Goal: Task Accomplishment & Management: Manage account settings

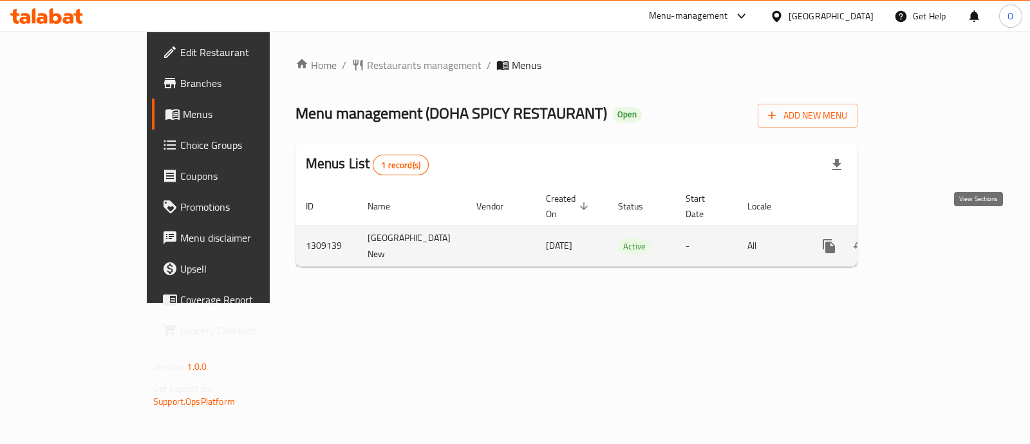
click at [928, 240] on icon "enhanced table" at bounding box center [922, 246] width 12 height 12
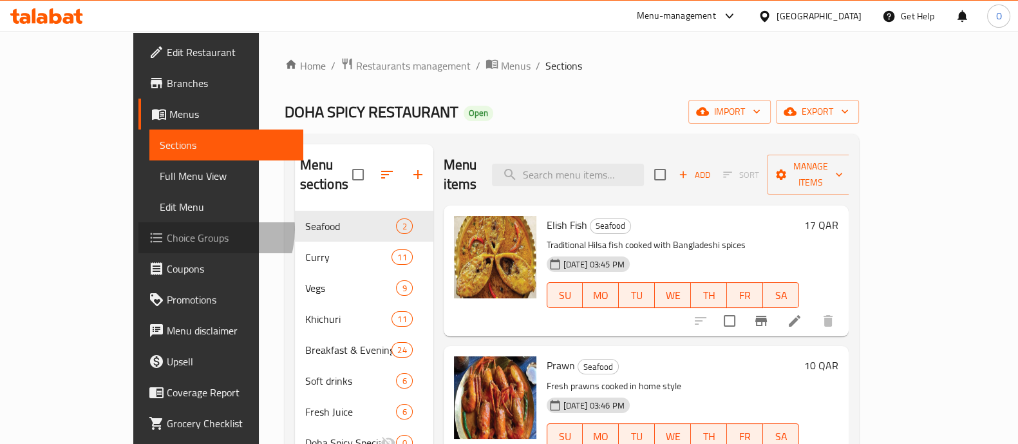
click at [167, 230] on span "Choice Groups" at bounding box center [230, 237] width 126 height 15
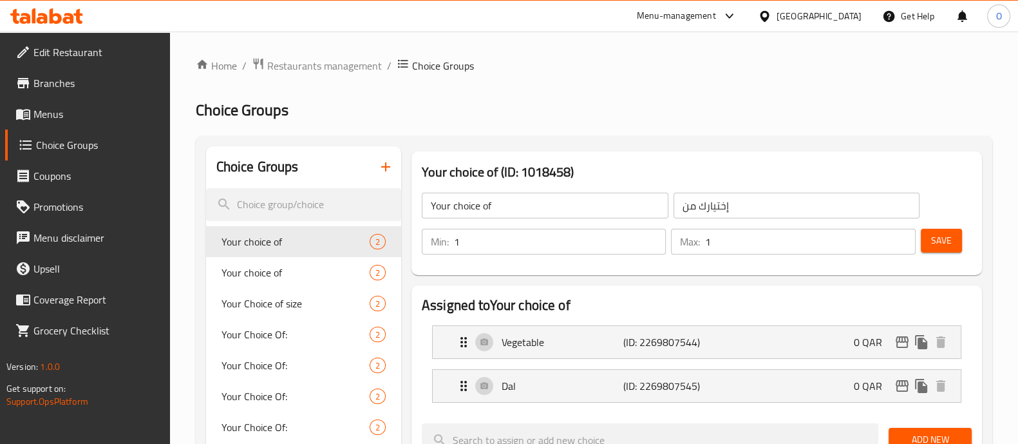
scroll to position [101, 0]
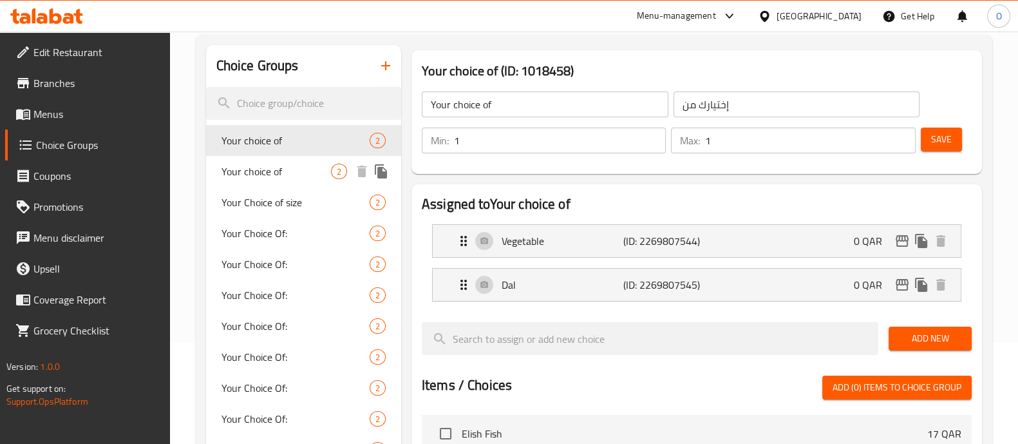
click at [304, 182] on div "Your choice of 2" at bounding box center [303, 171] width 195 height 31
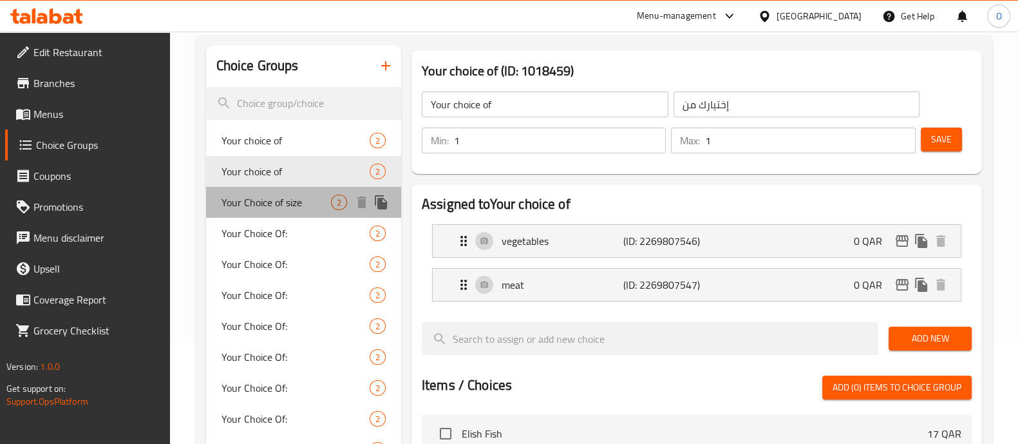
click at [292, 201] on span "Your Choice of size" at bounding box center [276, 201] width 109 height 15
type input "Your Choice of size"
type input "إختيارك من الحجم:"
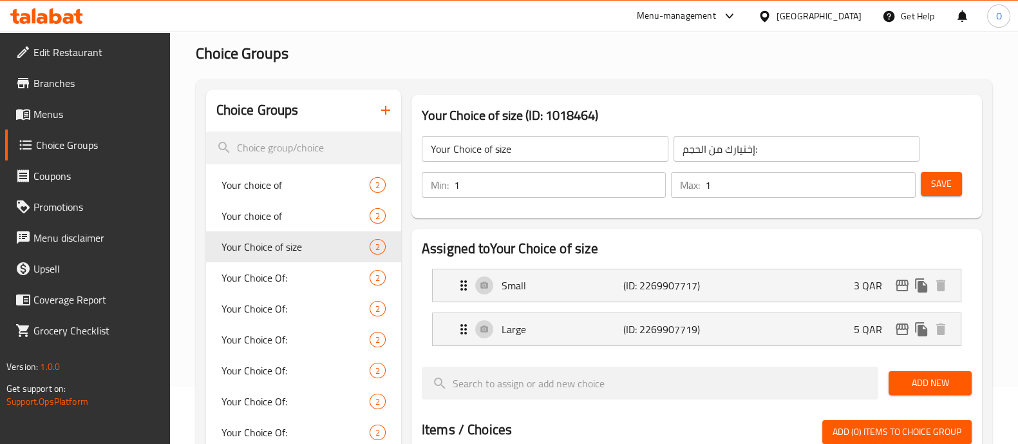
scroll to position [0, 0]
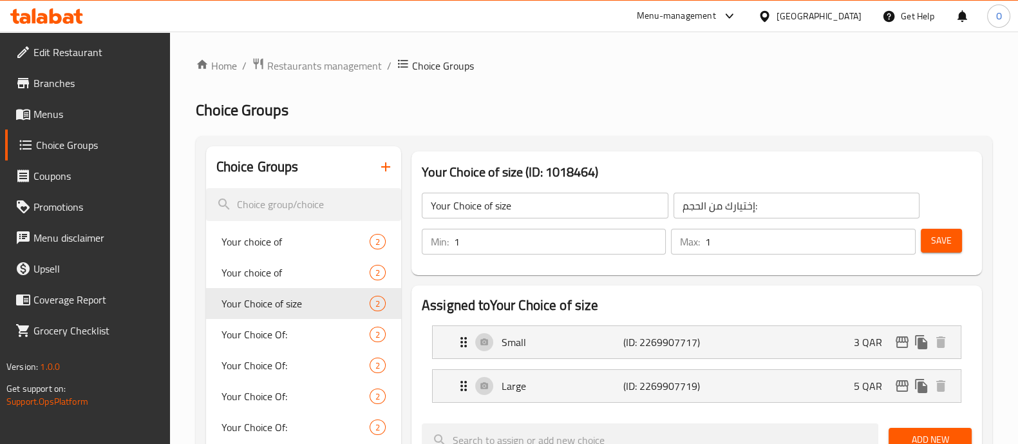
click at [388, 172] on icon "button" at bounding box center [385, 166] width 15 height 15
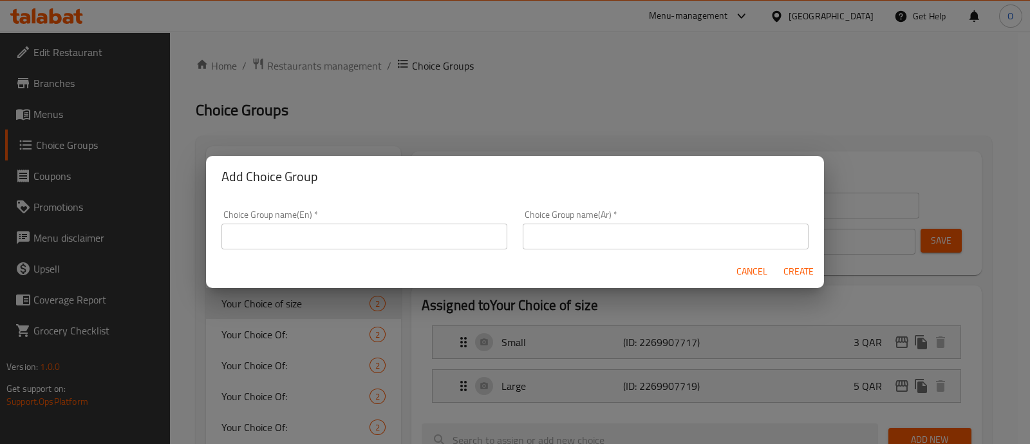
click at [269, 236] on input "text" at bounding box center [365, 236] width 286 height 26
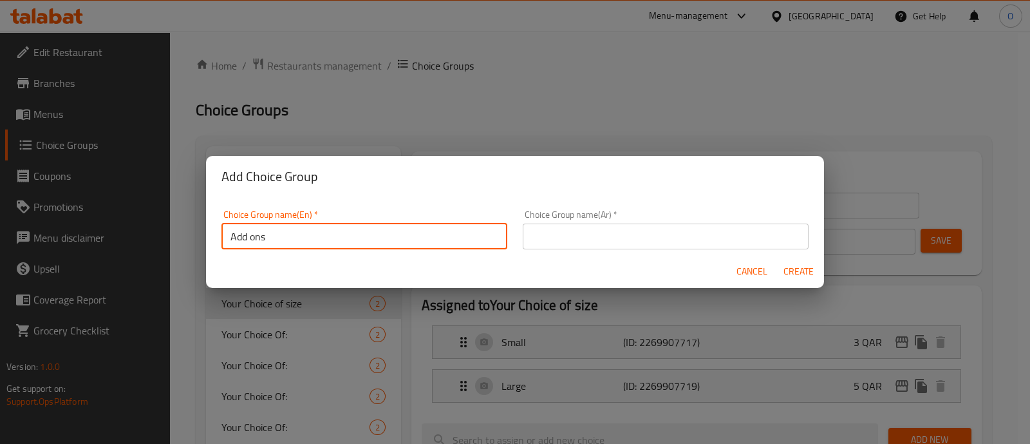
click at [269, 236] on input "Add ons" at bounding box center [365, 236] width 286 height 26
type input "Add ons"
click at [663, 233] on input "text" at bounding box center [666, 236] width 286 height 26
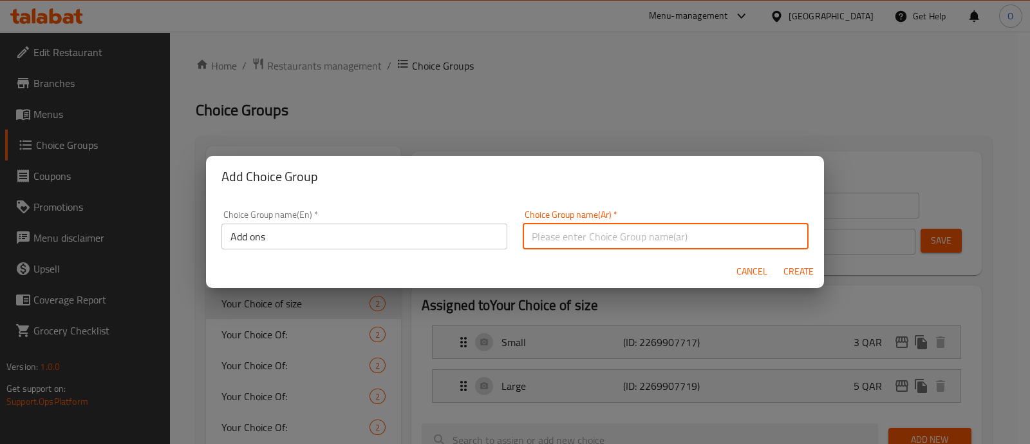
paste input "Add ons"
type input "Add ons"
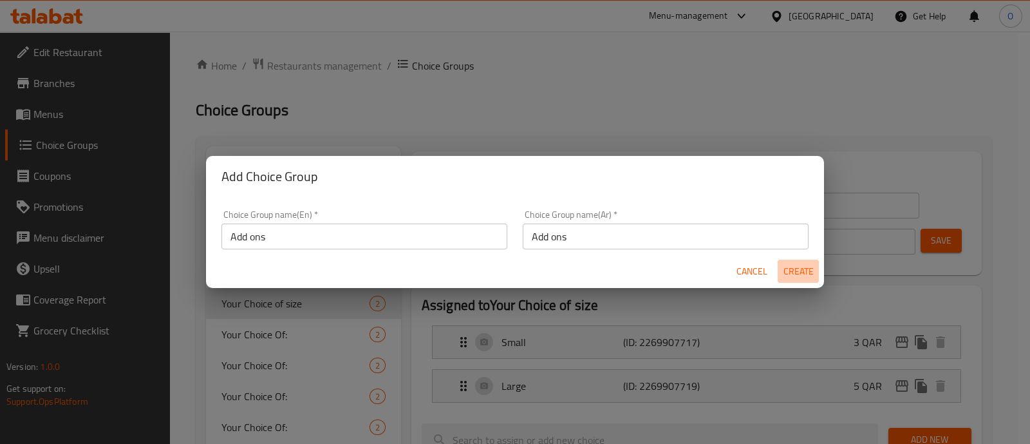
click at [796, 263] on span "Create" at bounding box center [798, 271] width 31 height 16
type input "Add ons"
type input "0"
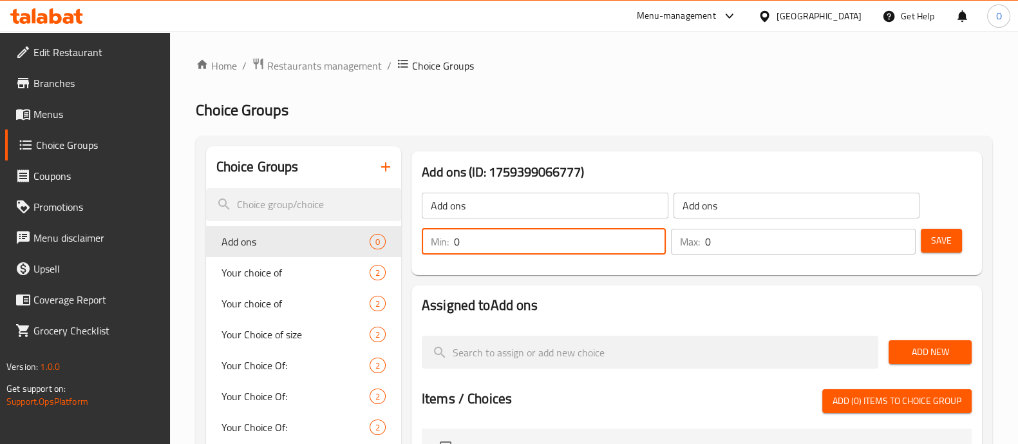
click at [590, 242] on input "0" at bounding box center [560, 242] width 212 height 26
click at [728, 245] on input "0" at bounding box center [810, 242] width 210 height 26
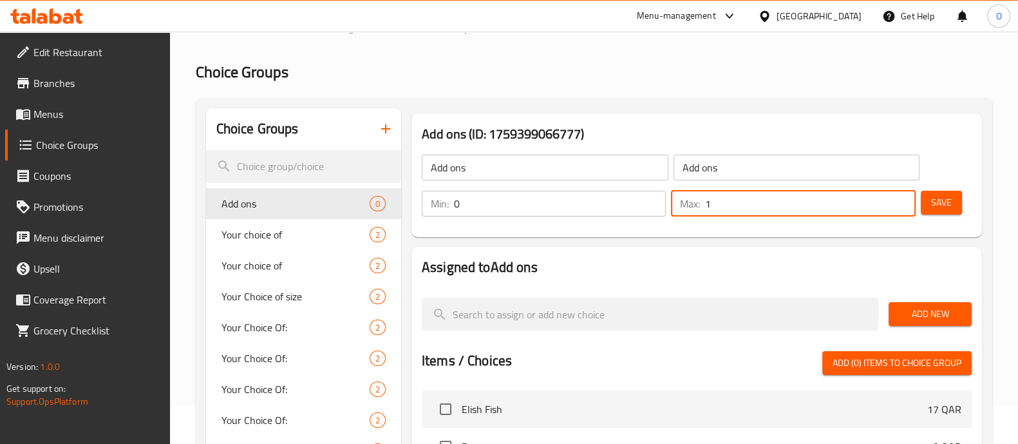
scroll to position [54, 0]
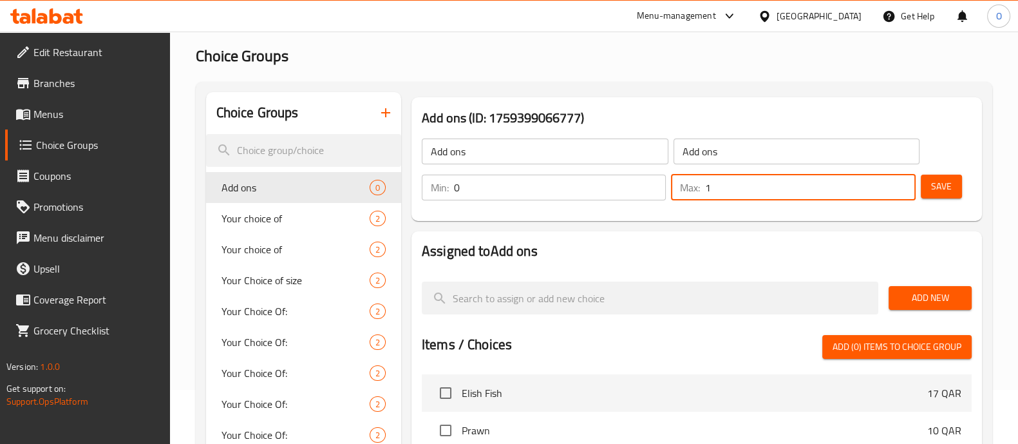
type input "1"
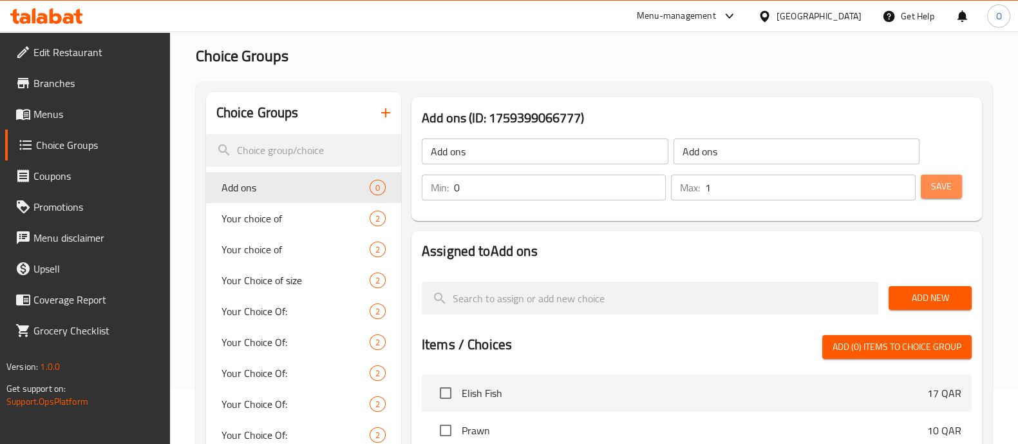
click at [951, 186] on span "Save" at bounding box center [941, 186] width 21 height 16
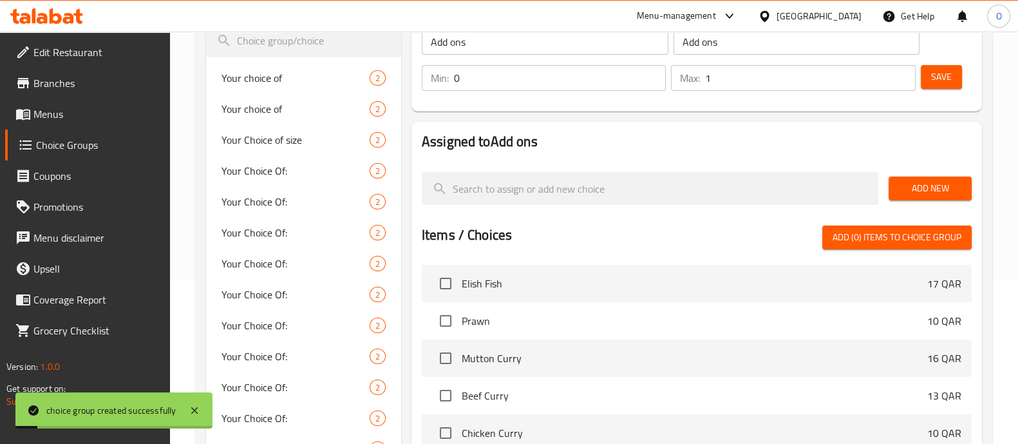
scroll to position [173, 0]
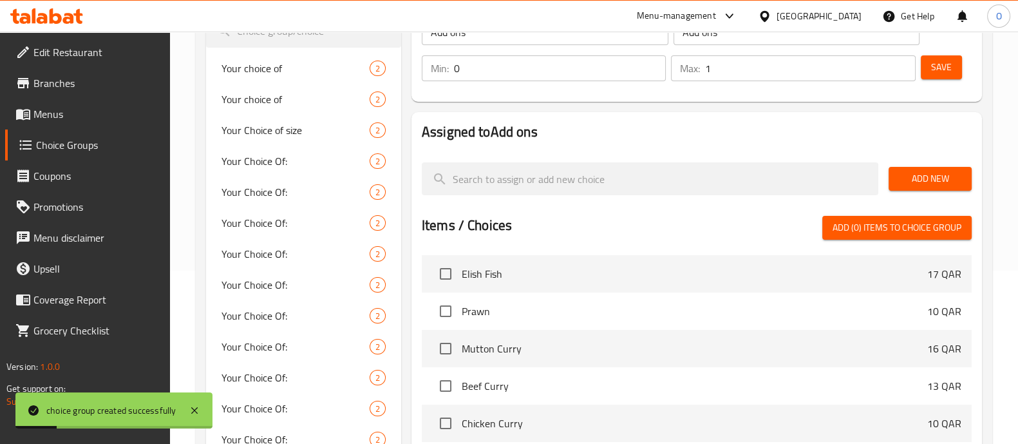
click at [921, 180] on span "Add New" at bounding box center [930, 179] width 62 height 16
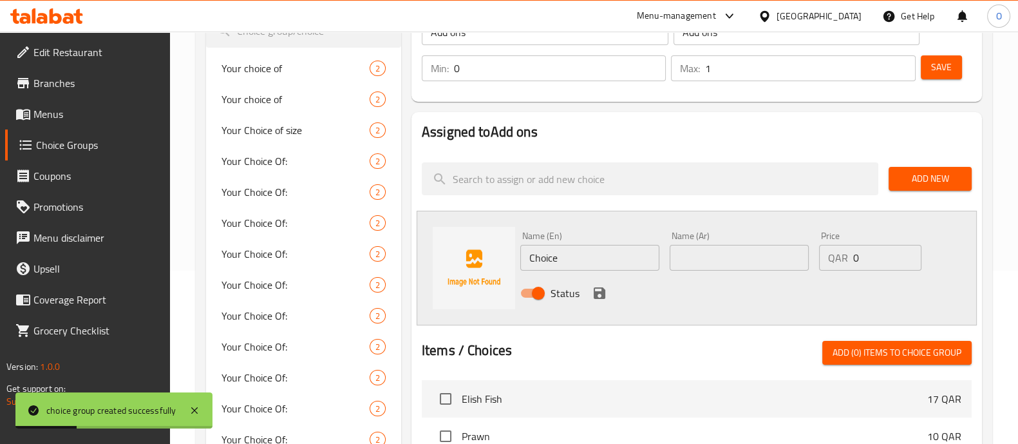
click at [587, 259] on input "Choice" at bounding box center [589, 258] width 139 height 26
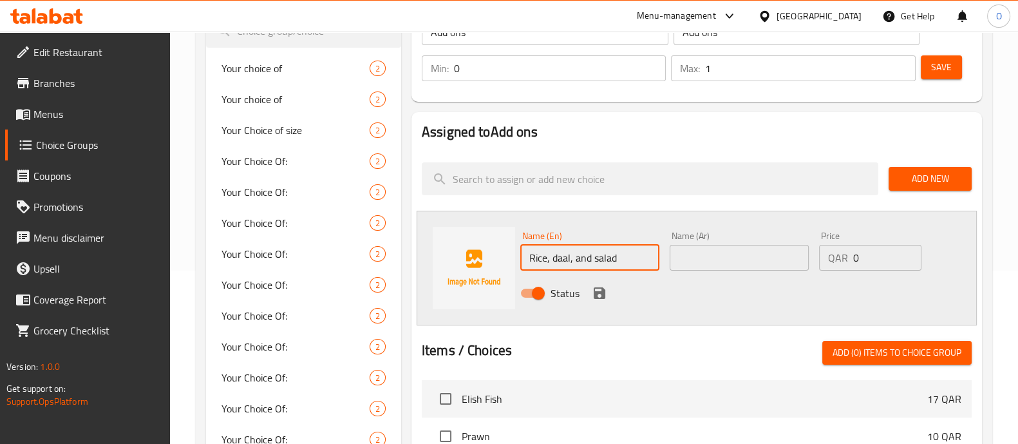
click at [562, 266] on input "Rice, daal, and salad" at bounding box center [589, 258] width 139 height 26
click at [631, 258] on input "Rice, daal, and salad" at bounding box center [589, 258] width 139 height 26
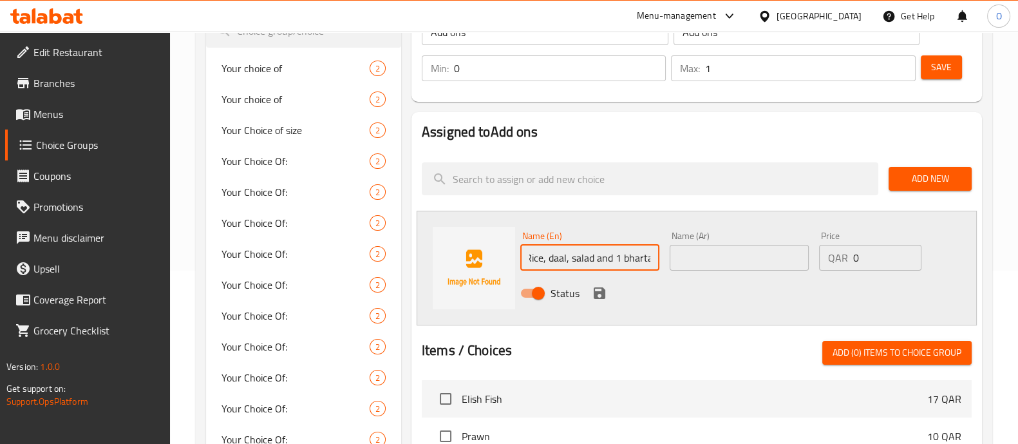
click at [598, 255] on input "Rice, daal, salad and 1 bharta" at bounding box center [589, 258] width 139 height 26
type input "Rice, daal, salad and 1 bharta"
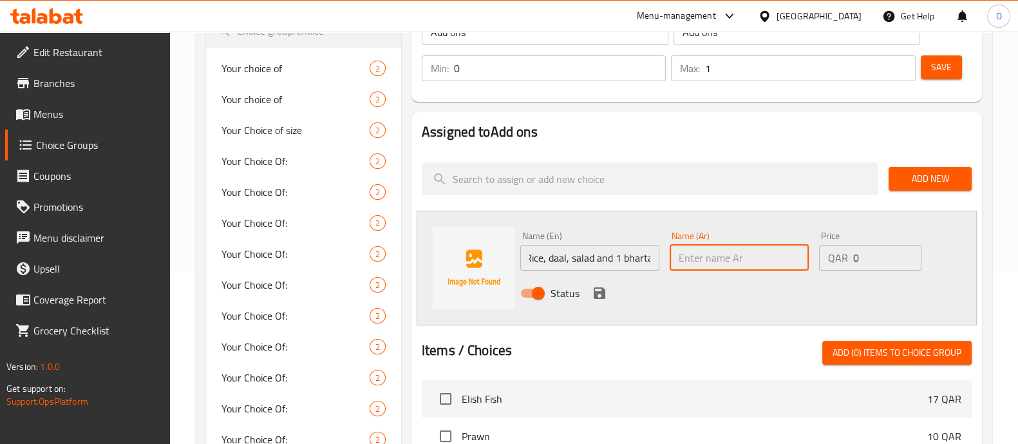
click at [731, 261] on input "text" at bounding box center [739, 258] width 139 height 26
paste input "Rice, daal, salad and 1 bharta"
type input "Rice, daal, salad and 1 bharta"
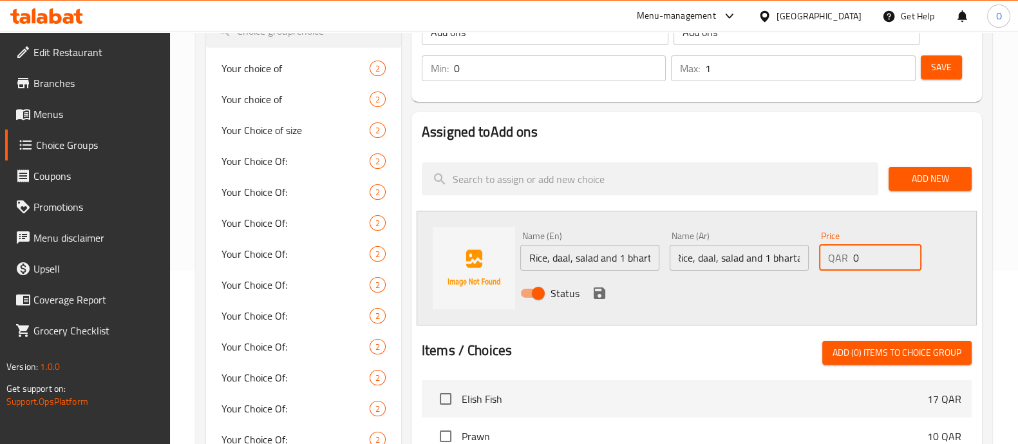
click at [866, 256] on input "0" at bounding box center [887, 258] width 68 height 26
type input "3"
click at [602, 286] on icon "save" at bounding box center [599, 292] width 15 height 15
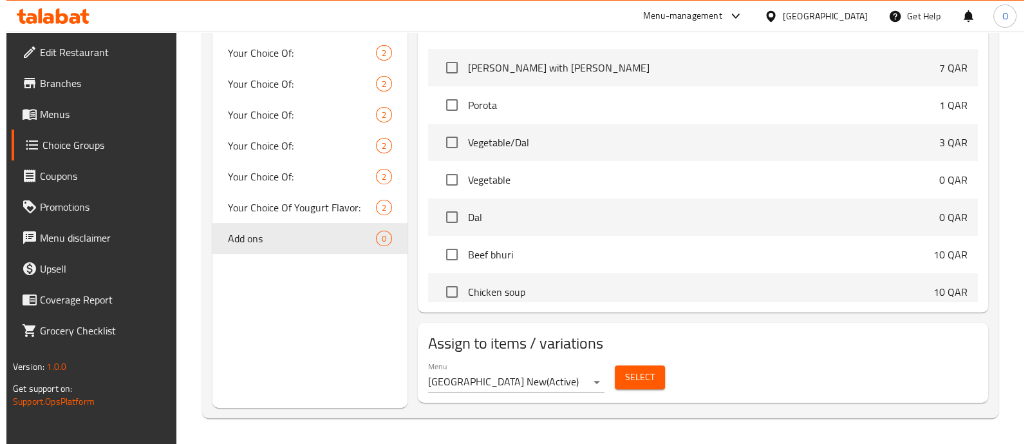
scroll to position [1711, 0]
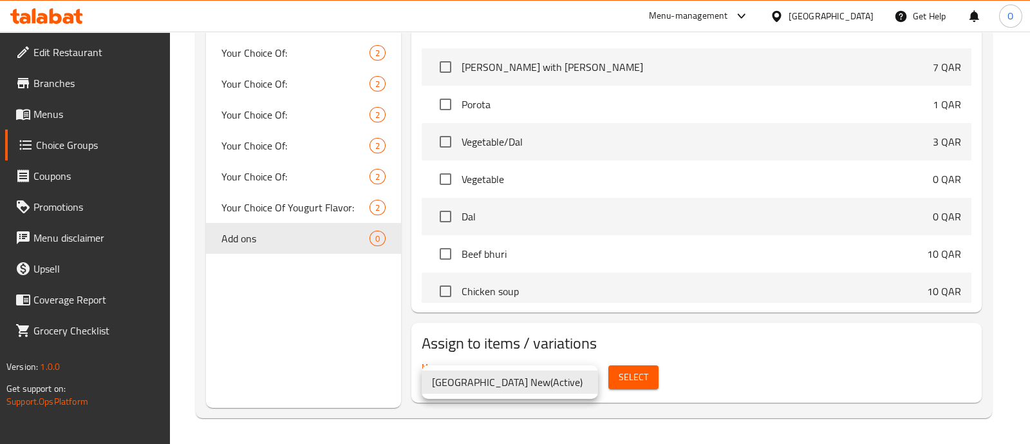
click at [708, 360] on div at bounding box center [515, 222] width 1030 height 444
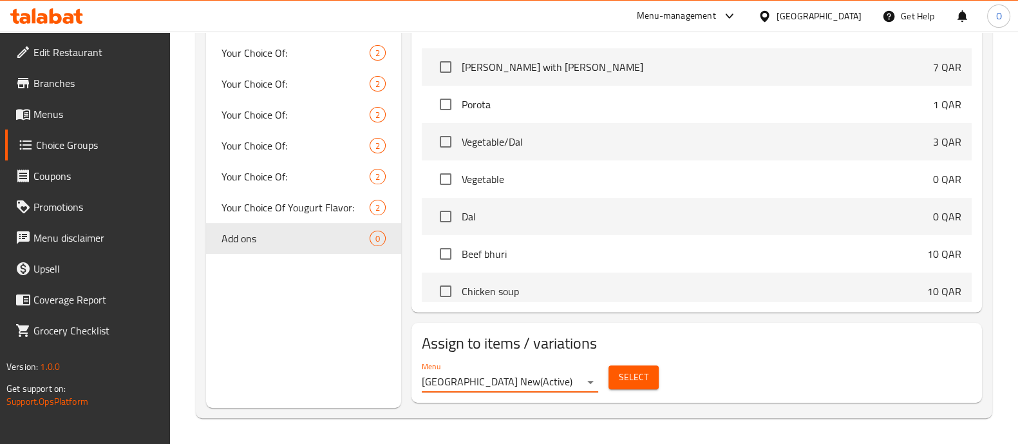
click at [622, 378] on span "Select" at bounding box center [634, 377] width 30 height 16
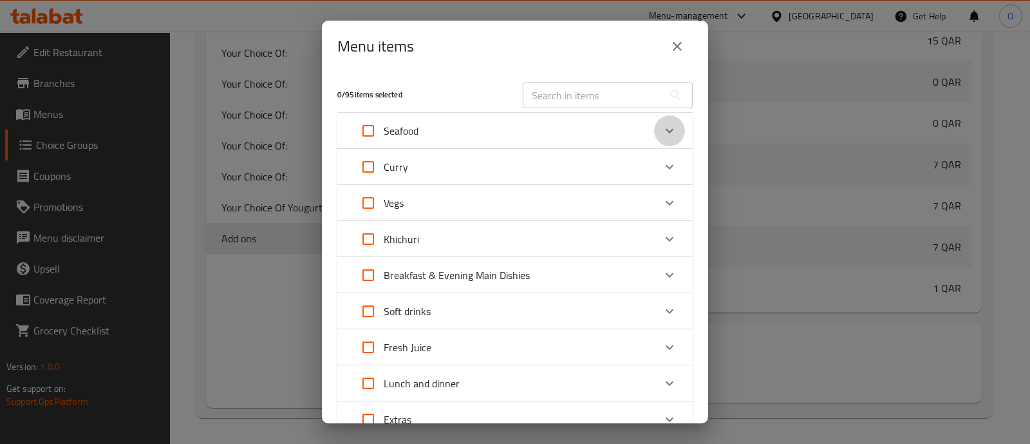
click at [662, 135] on icon "Expand" at bounding box center [669, 130] width 15 height 15
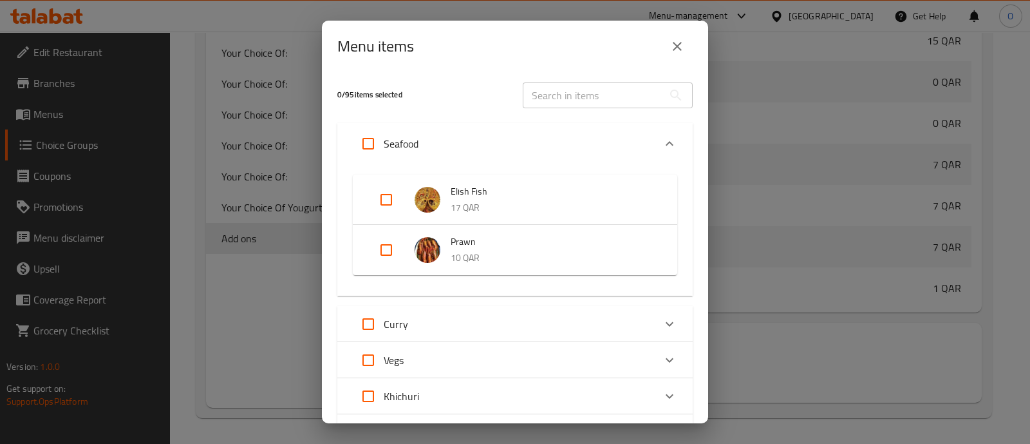
click at [366, 144] on input "Expand" at bounding box center [368, 143] width 31 height 31
checkbox input "true"
click at [379, 323] on input "Expand" at bounding box center [368, 323] width 31 height 31
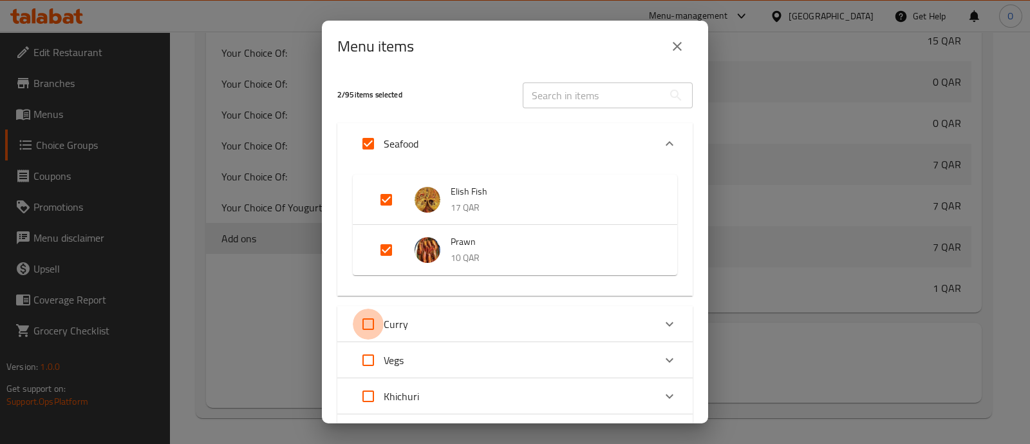
checkbox input "true"
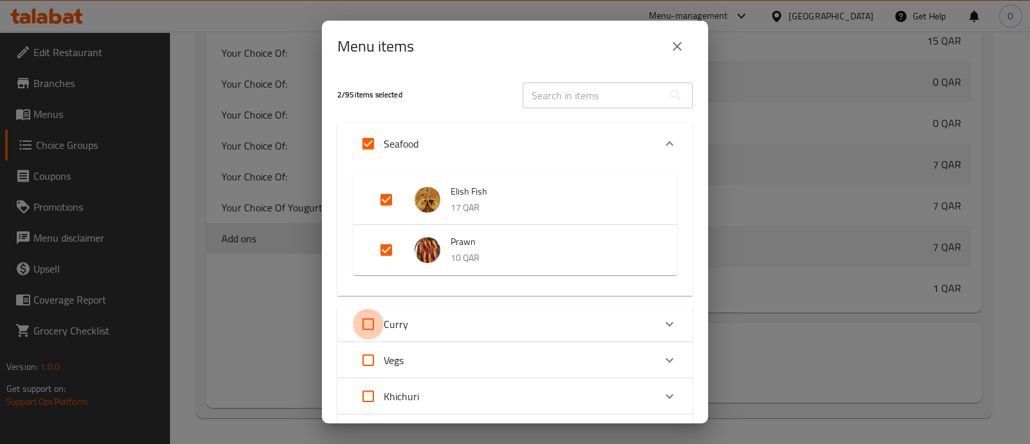
checkbox input "true"
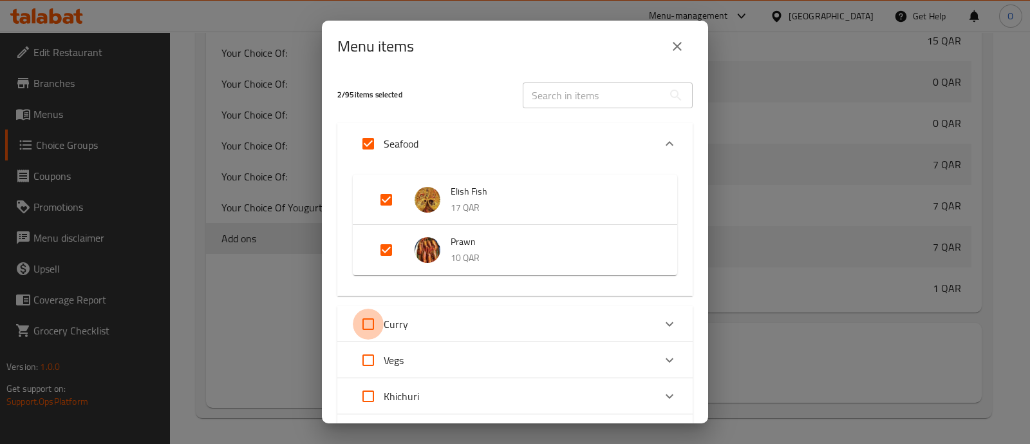
checkbox input "true"
click at [379, 323] on input "Expand" at bounding box center [368, 323] width 31 height 31
checkbox input "false"
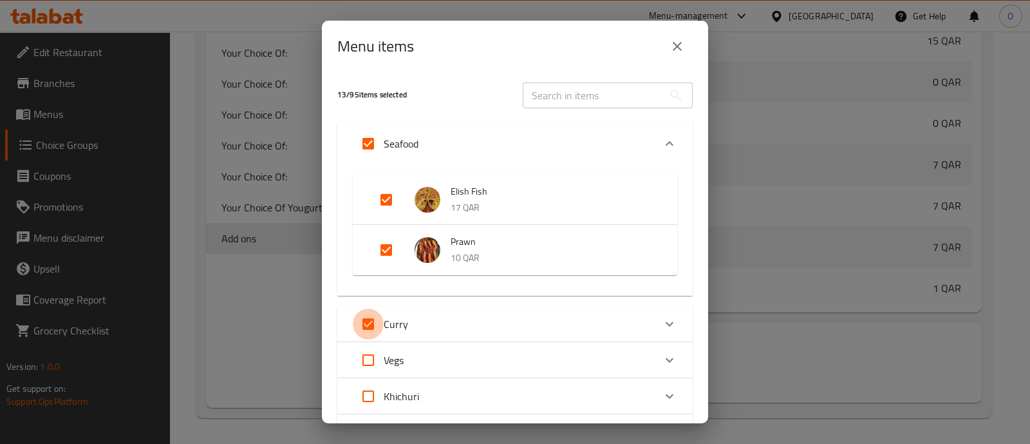
checkbox input "false"
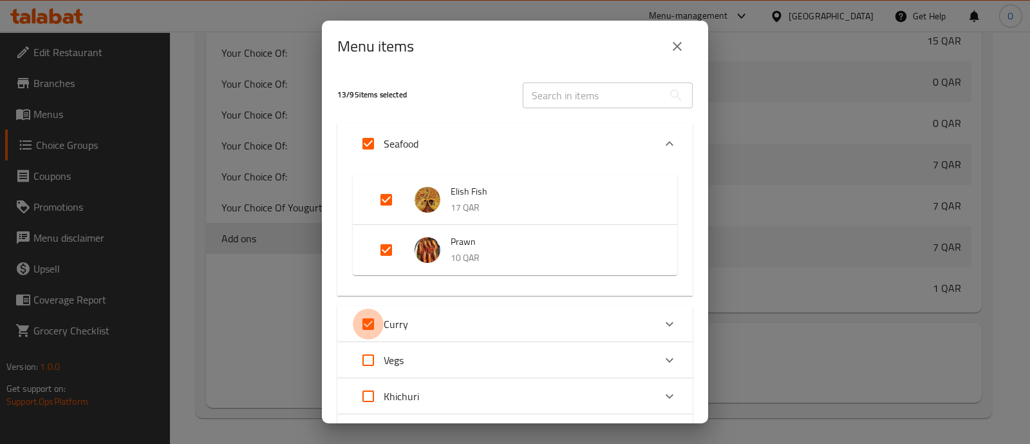
checkbox input "false"
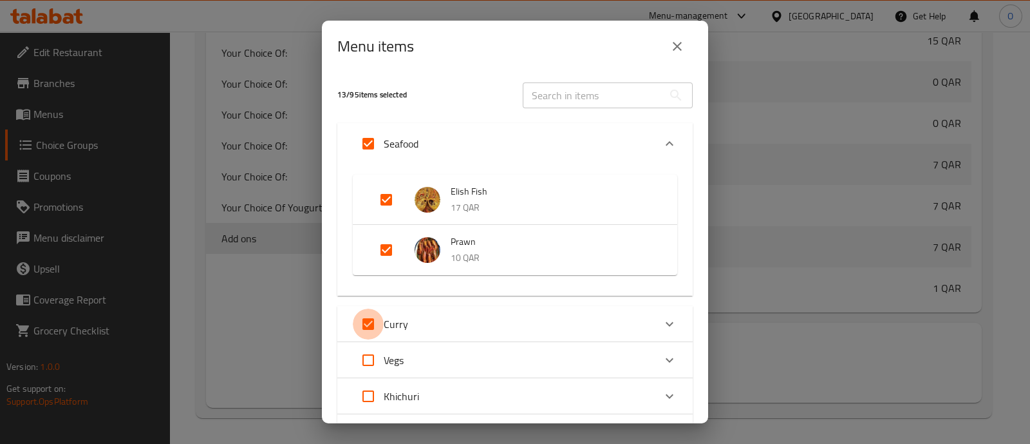
click at [379, 323] on input "Expand" at bounding box center [368, 323] width 31 height 31
checkbox input "true"
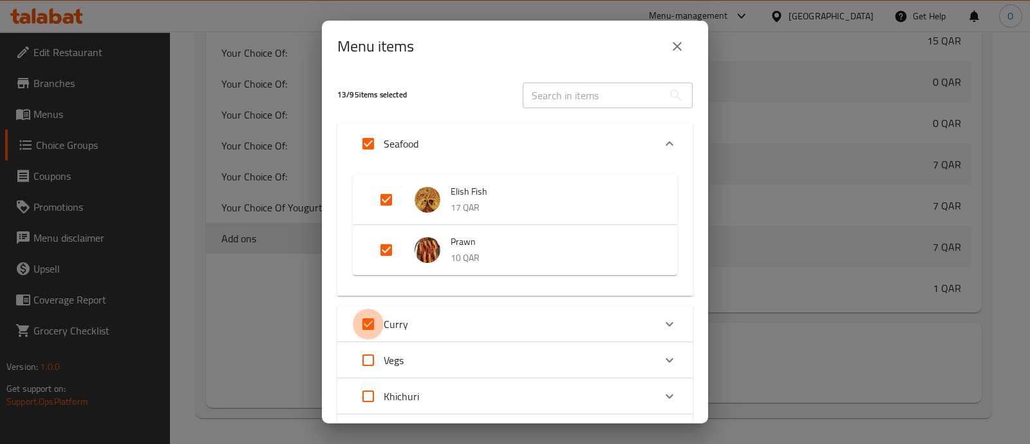
checkbox input "true"
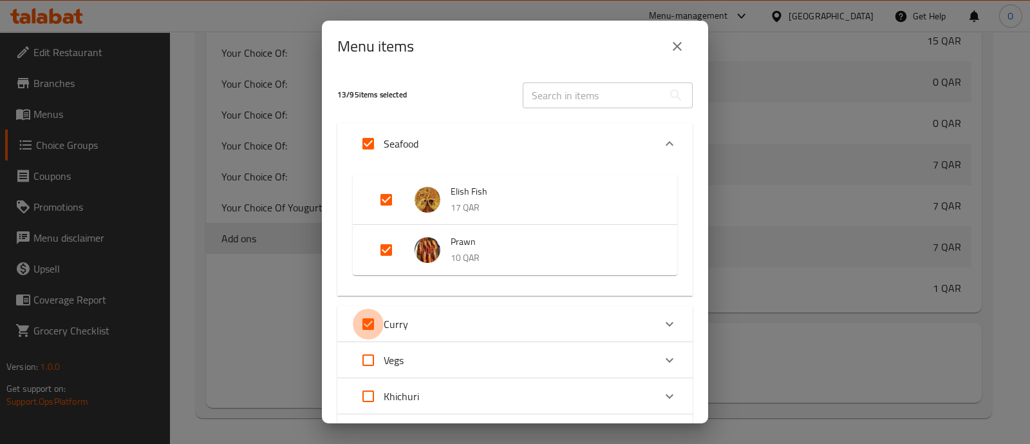
checkbox input "true"
click at [379, 323] on input "Expand" at bounding box center [368, 323] width 31 height 31
checkbox input "false"
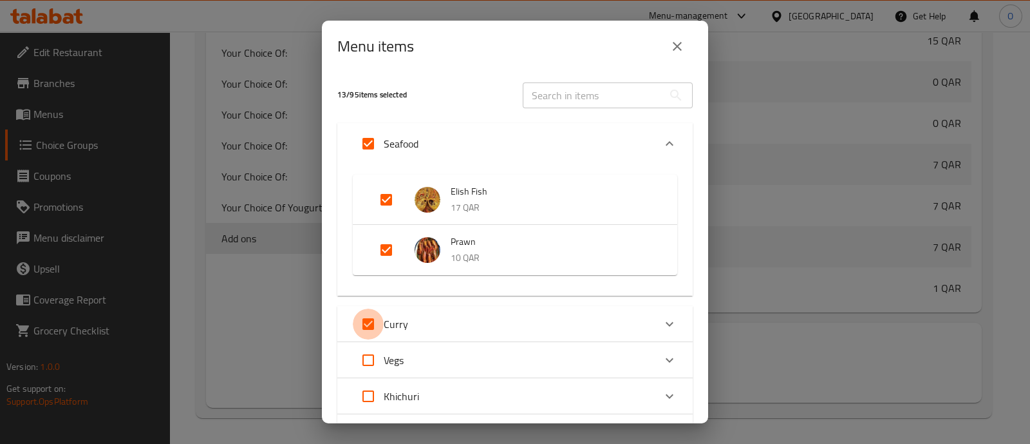
checkbox input "false"
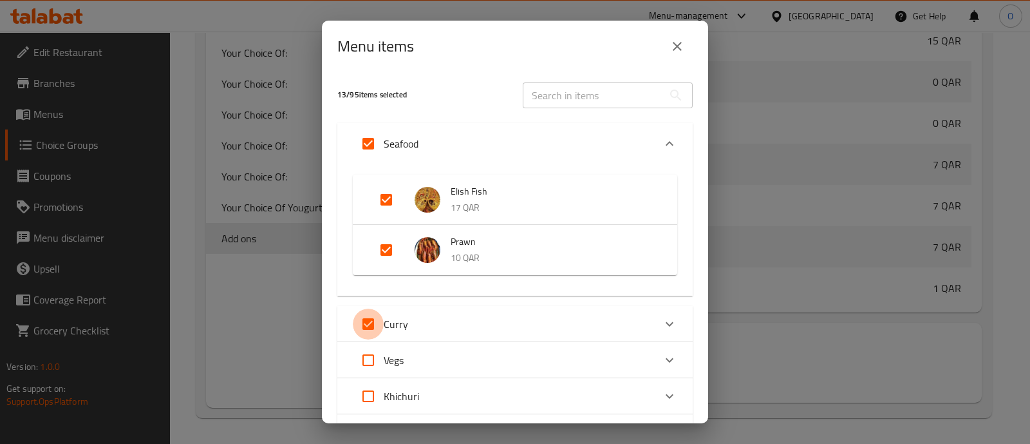
checkbox input "false"
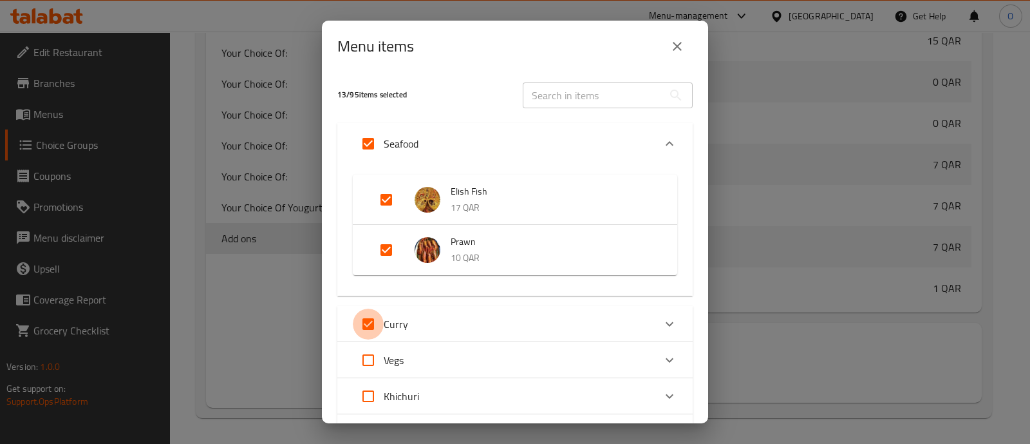
checkbox input "false"
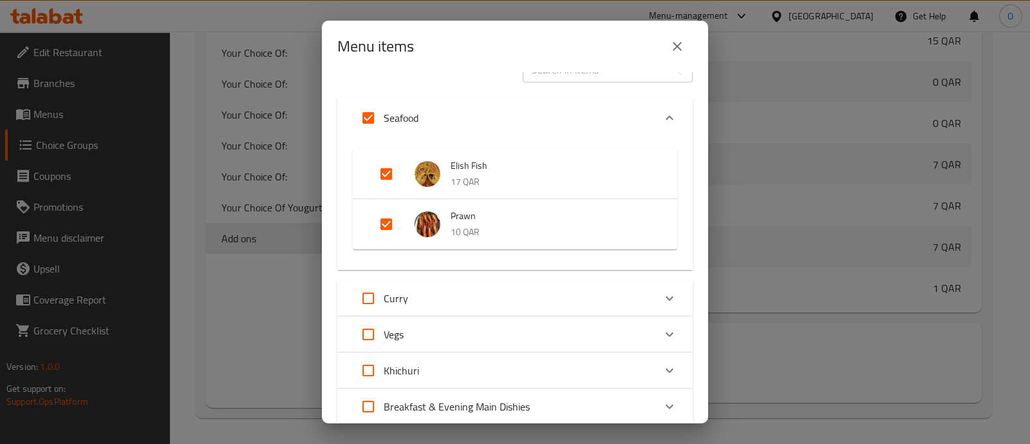
click at [368, 297] on input "Expand" at bounding box center [368, 298] width 31 height 31
checkbox input "true"
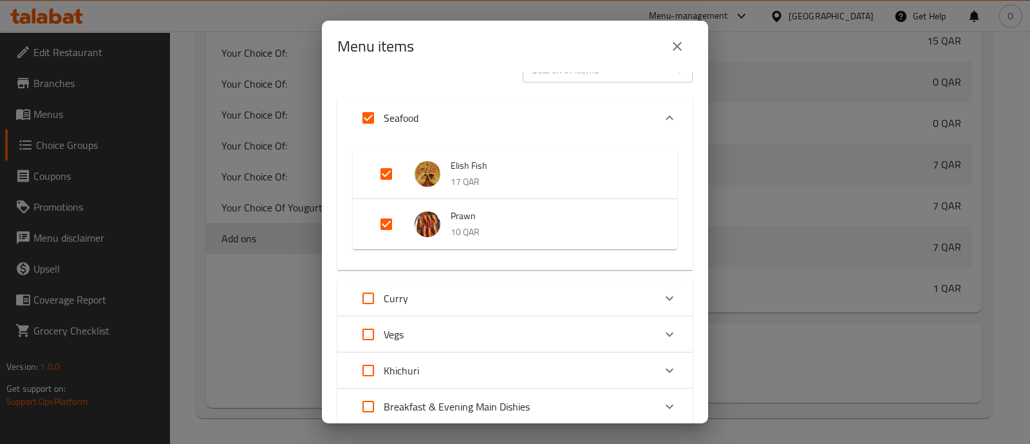
checkbox input "true"
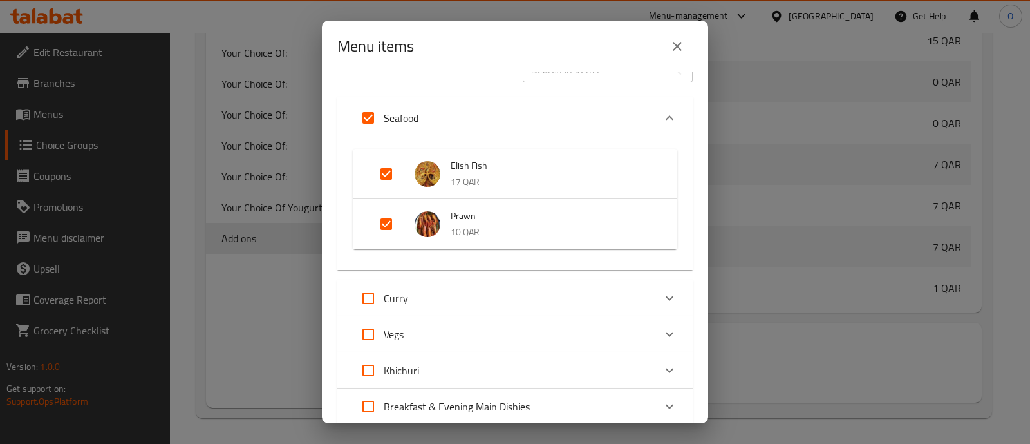
checkbox input "true"
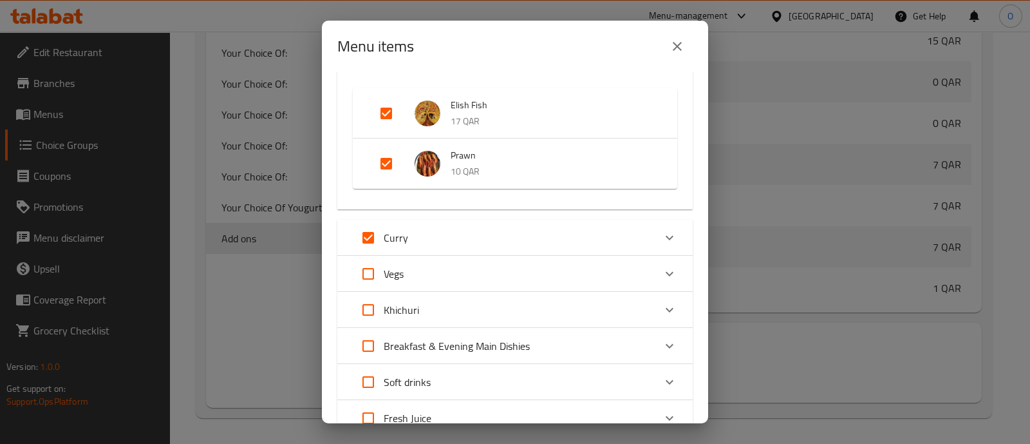
scroll to position [88, 0]
click at [370, 276] on input "Expand" at bounding box center [368, 271] width 31 height 31
checkbox input "true"
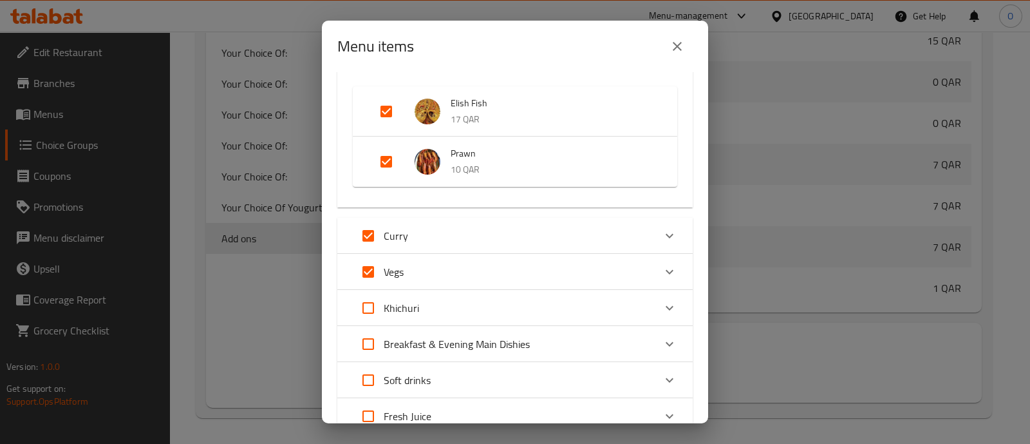
checkbox input "true"
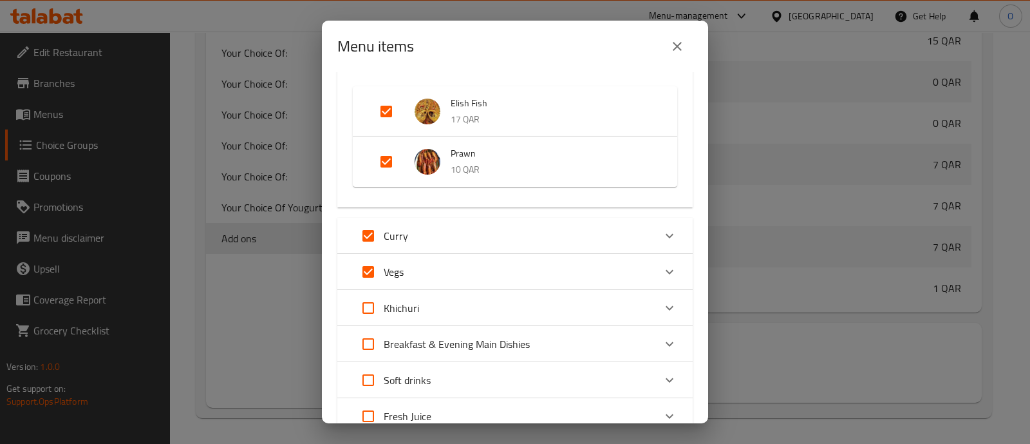
checkbox input "true"
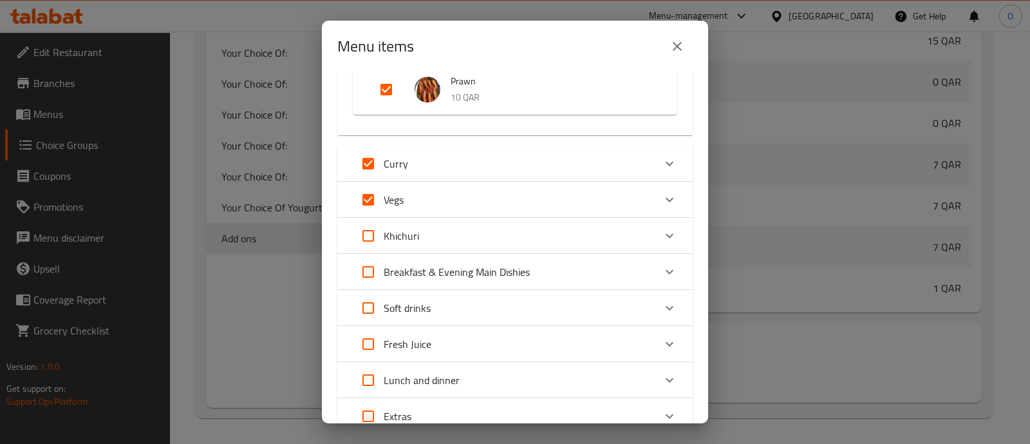
scroll to position [171, 0]
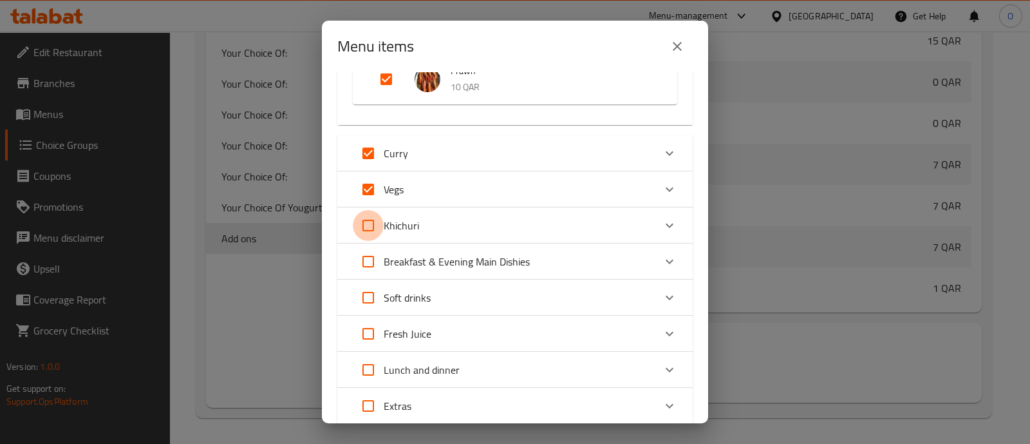
click at [368, 225] on input "Expand" at bounding box center [368, 225] width 31 height 31
checkbox input "true"
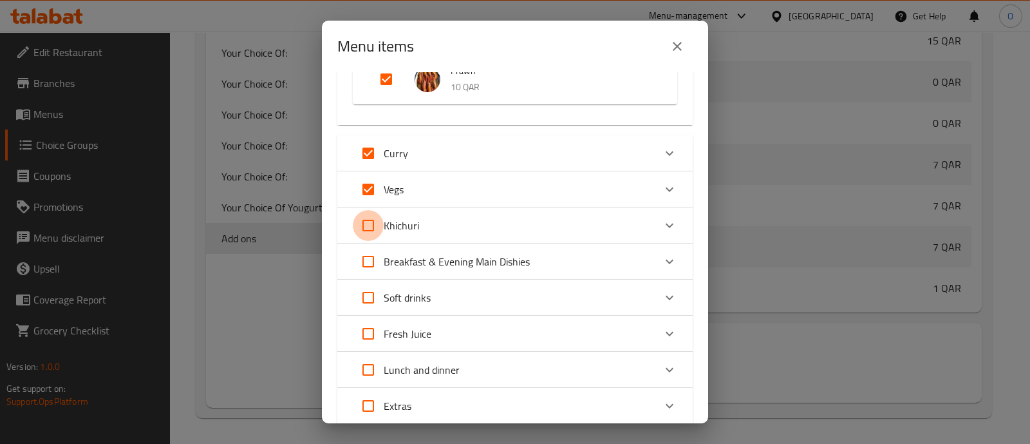
checkbox input "true"
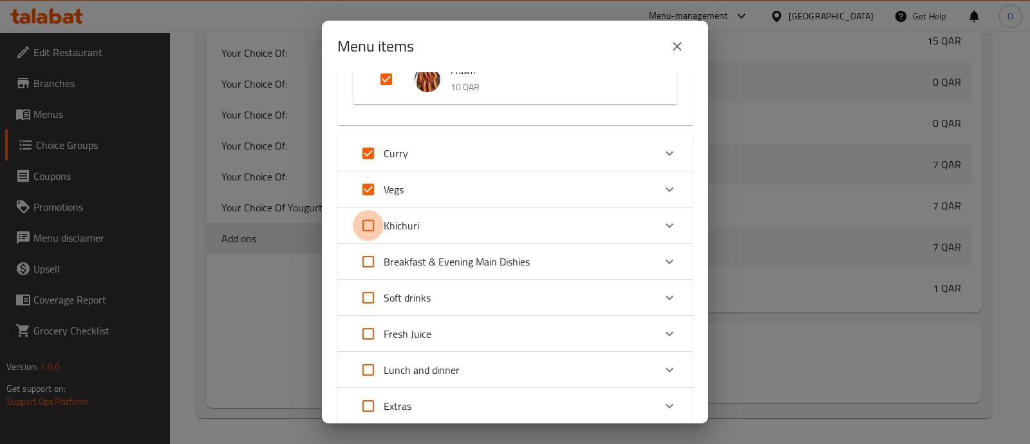
checkbox input "true"
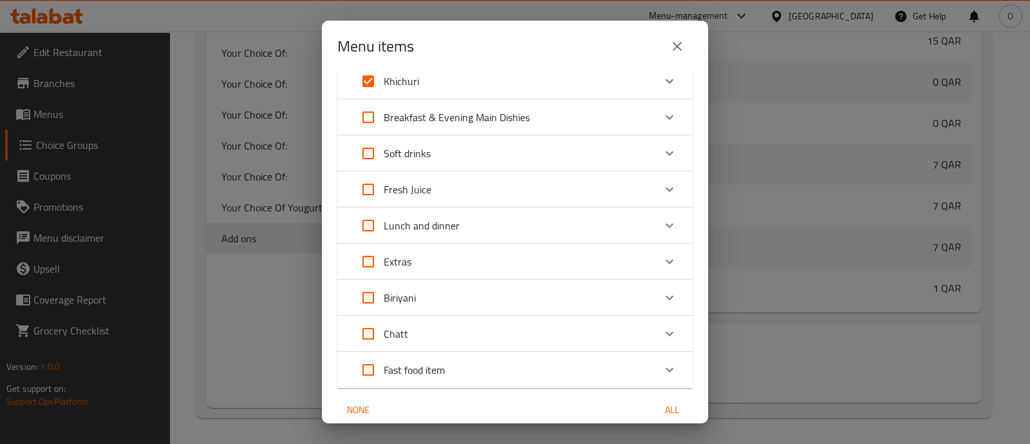
scroll to position [316, 0]
click at [662, 77] on icon "Expand" at bounding box center [669, 79] width 15 height 15
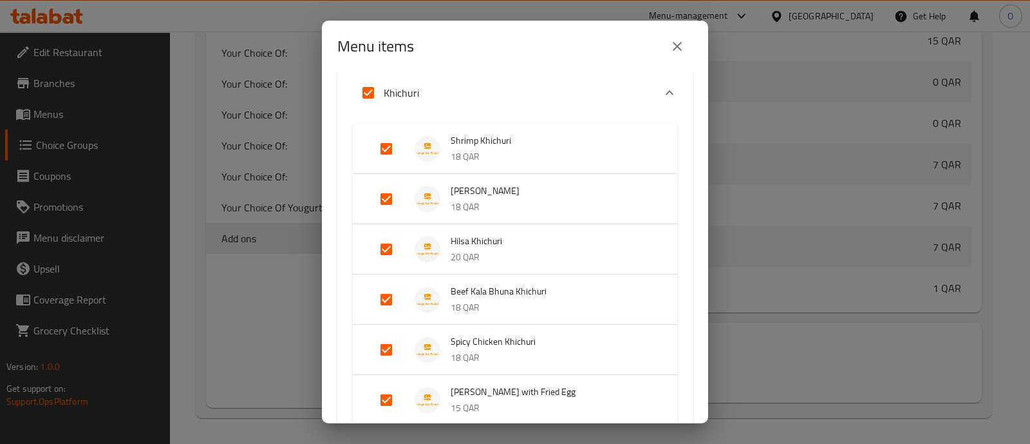
click at [367, 91] on input "Expand" at bounding box center [368, 92] width 31 height 31
checkbox input "false"
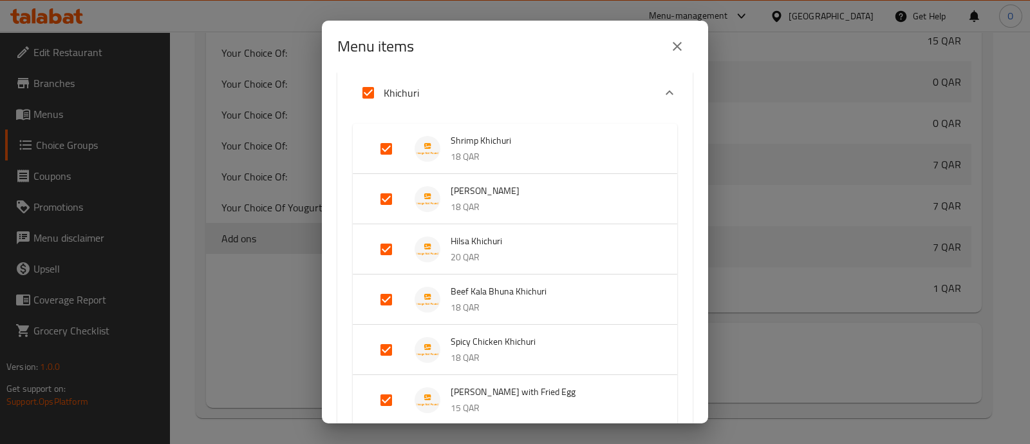
checkbox input "false"
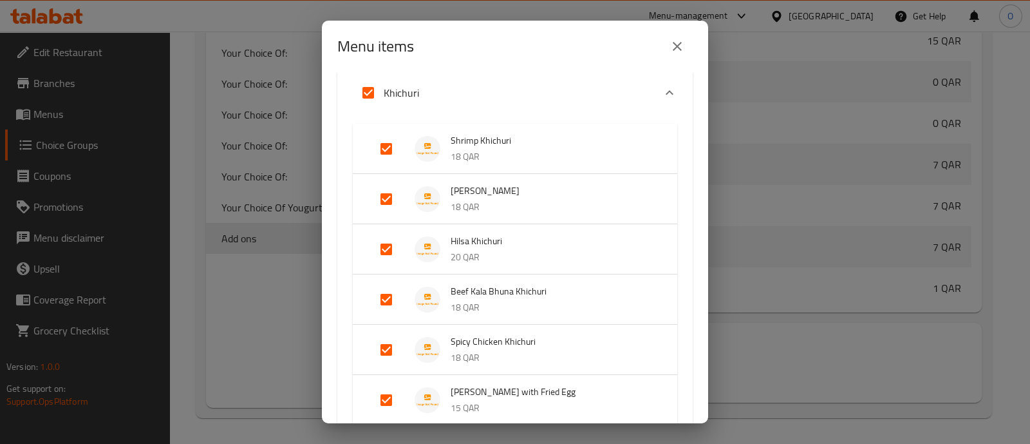
checkbox input "false"
click at [367, 91] on input "Expand" at bounding box center [368, 92] width 31 height 31
checkbox input "true"
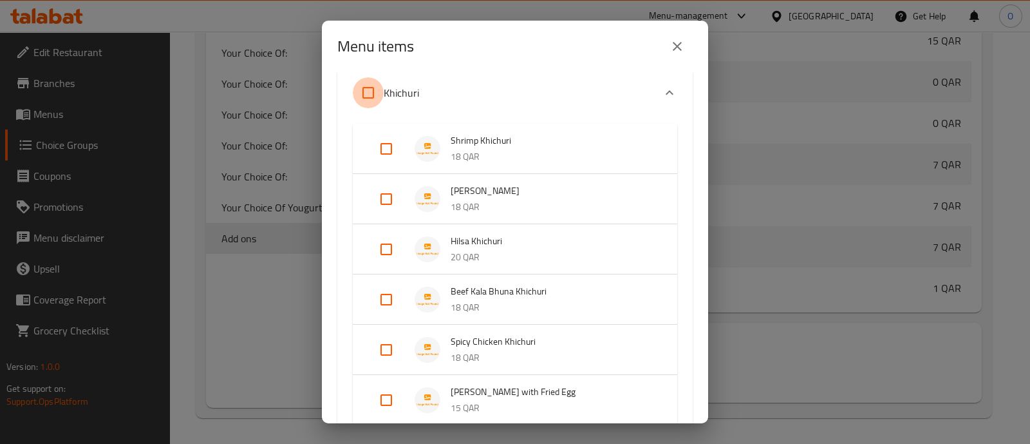
checkbox input "true"
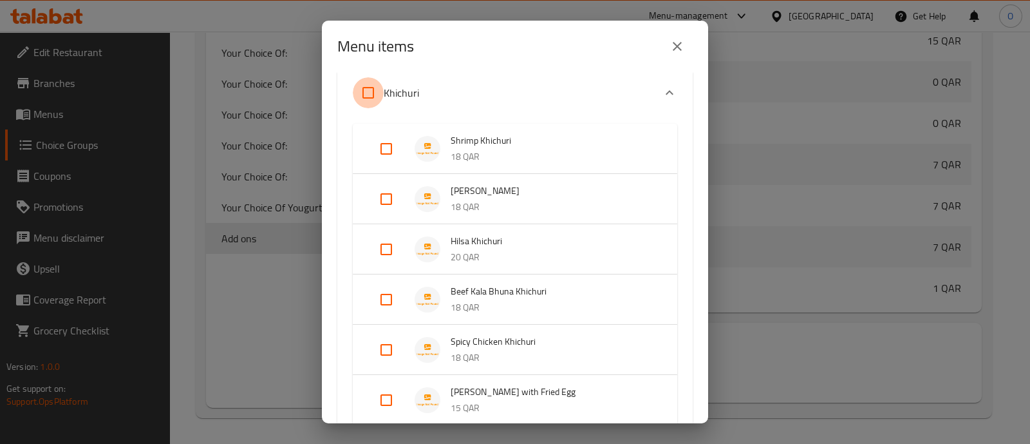
checkbox input "true"
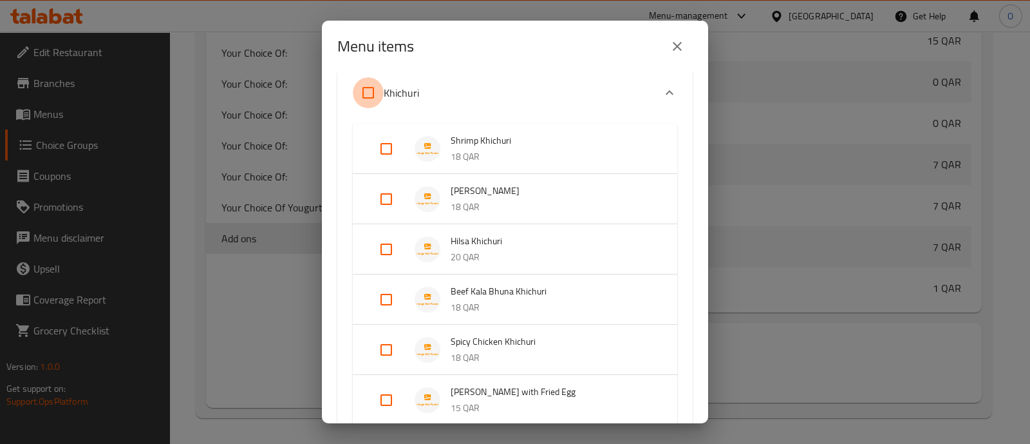
checkbox input "true"
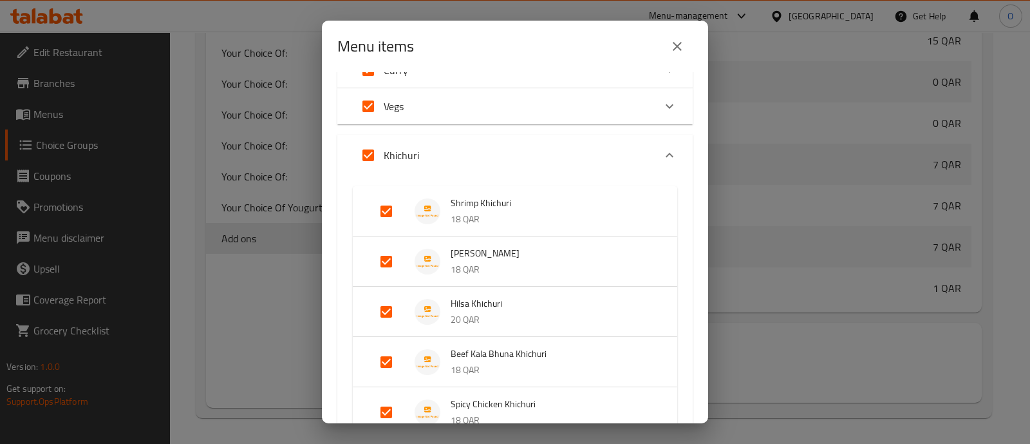
scroll to position [223, 0]
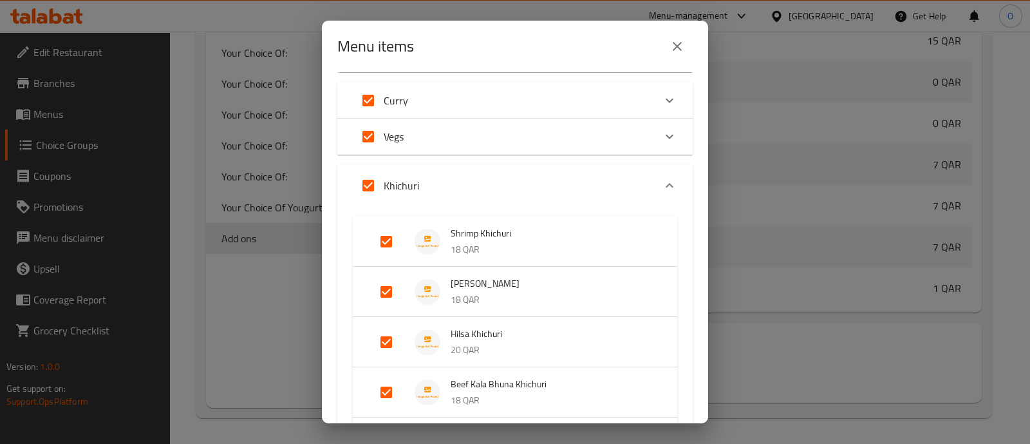
click at [666, 184] on icon "Expand" at bounding box center [670, 185] width 8 height 5
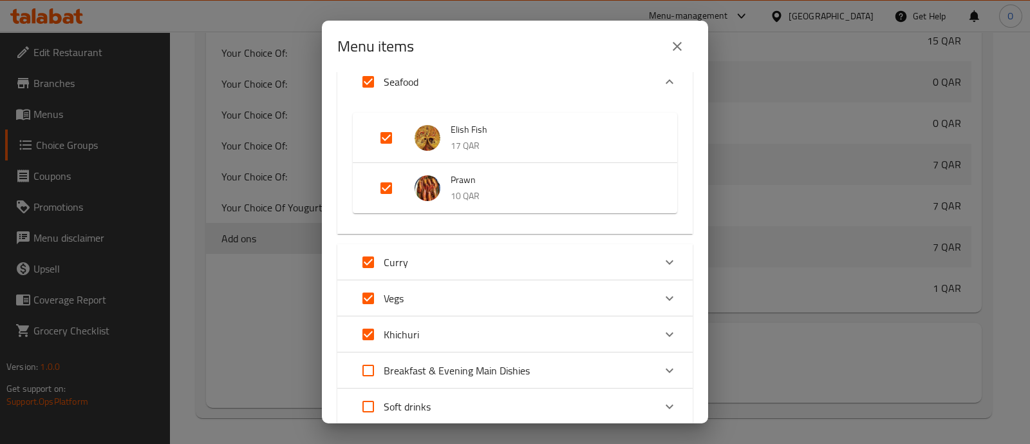
scroll to position [83, 0]
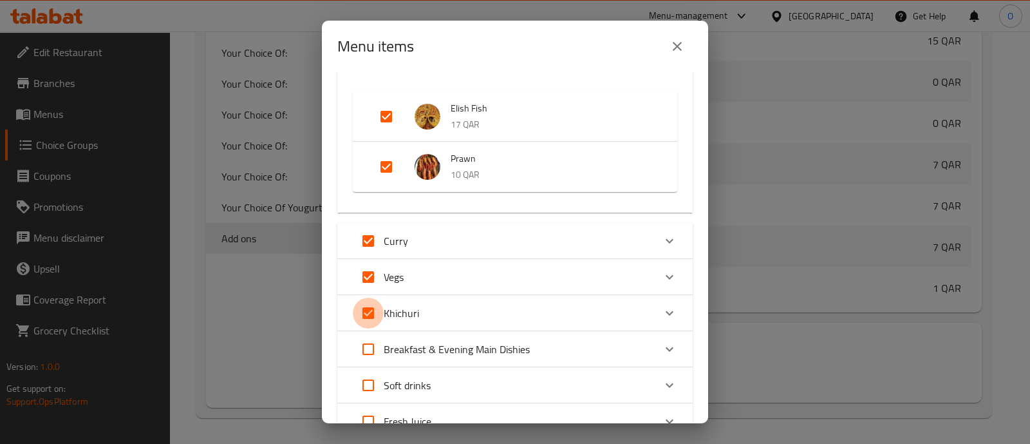
click at [367, 317] on input "Expand" at bounding box center [368, 313] width 31 height 31
checkbox input "false"
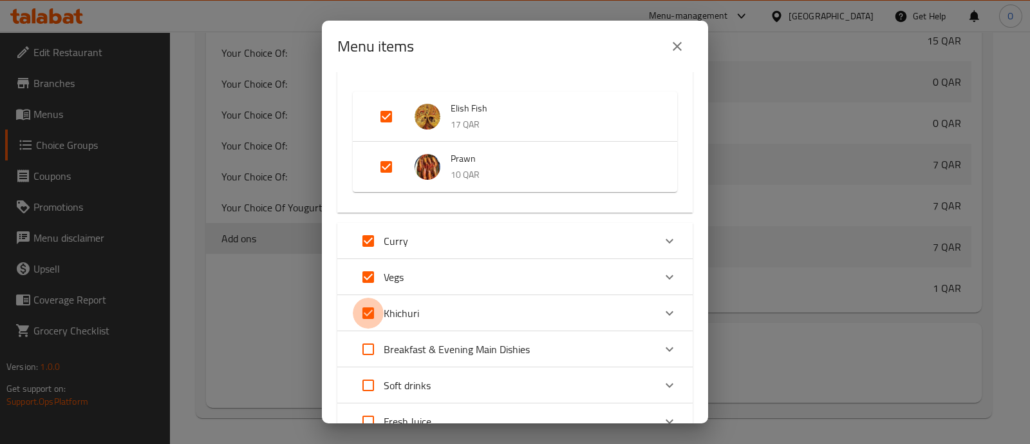
checkbox input "false"
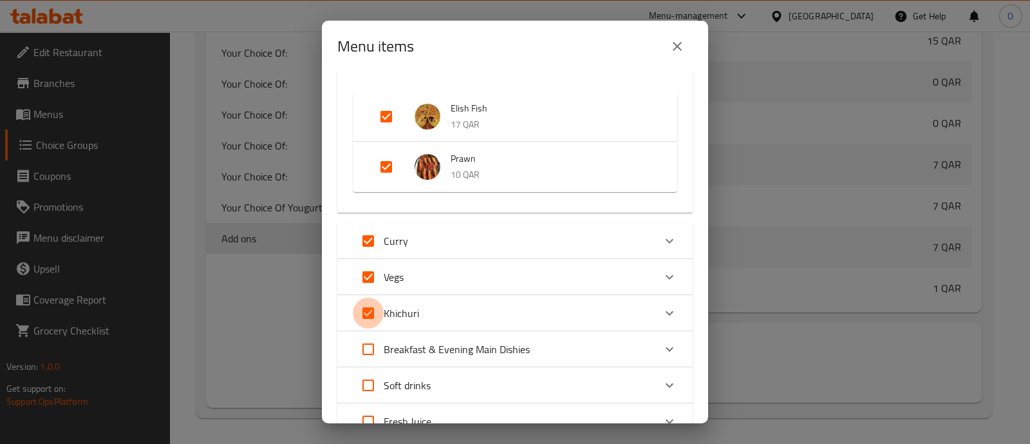
checkbox input "false"
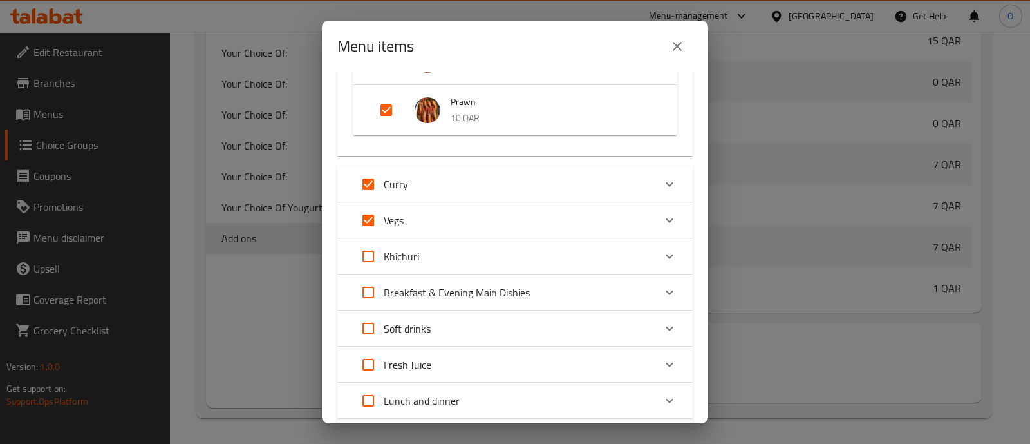
scroll to position [141, 0]
click at [461, 290] on p "Breakfast & Evening Main Dishies" at bounding box center [457, 290] width 146 height 15
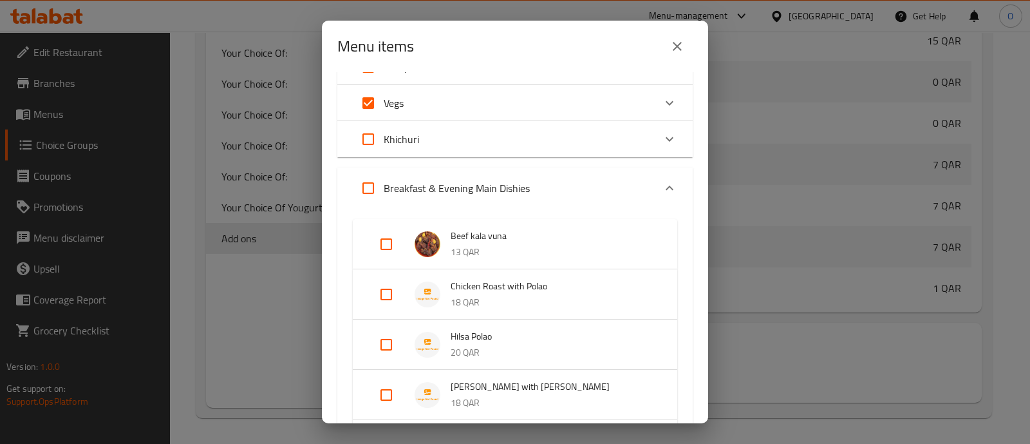
scroll to position [336, 0]
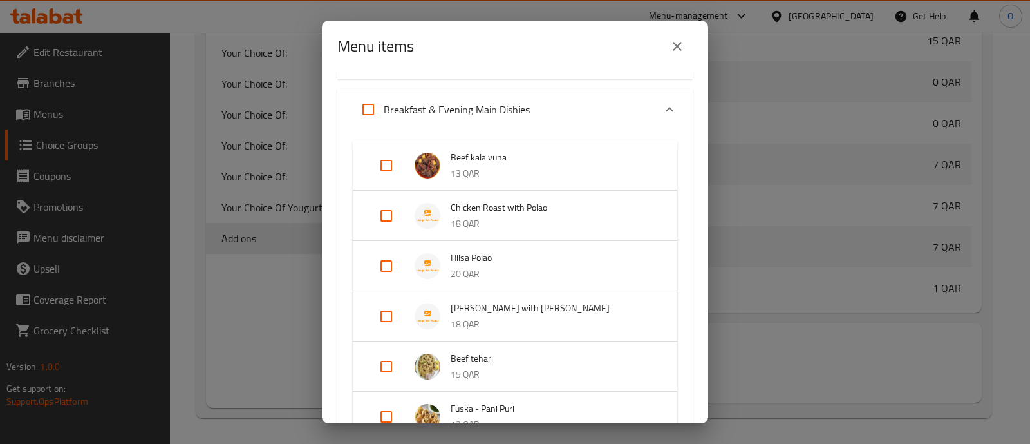
click at [386, 165] on input "Expand" at bounding box center [386, 165] width 31 height 31
checkbox input "true"
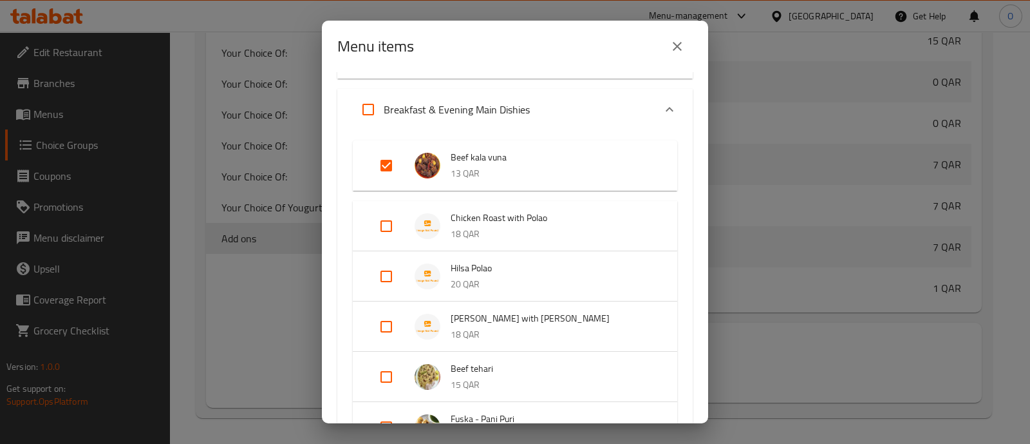
click at [382, 227] on input "Expand" at bounding box center [386, 226] width 31 height 31
checkbox input "true"
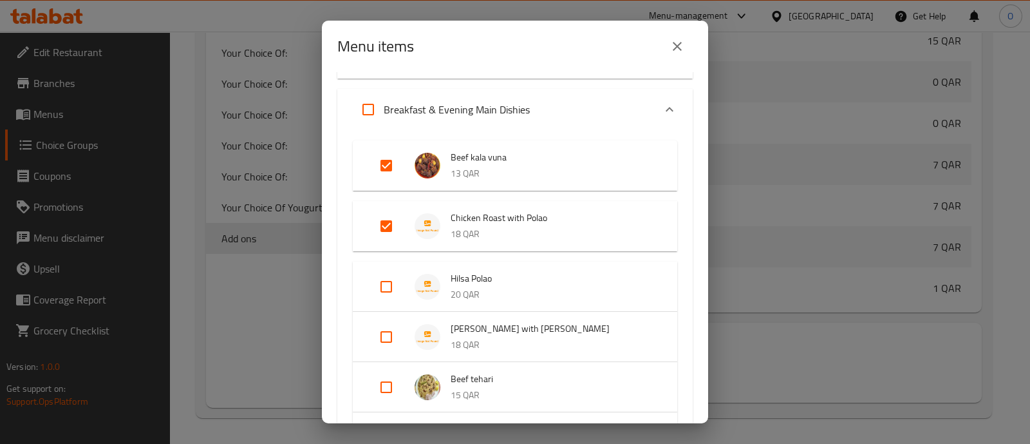
click at [388, 287] on input "Expand" at bounding box center [386, 286] width 31 height 31
checkbox input "true"
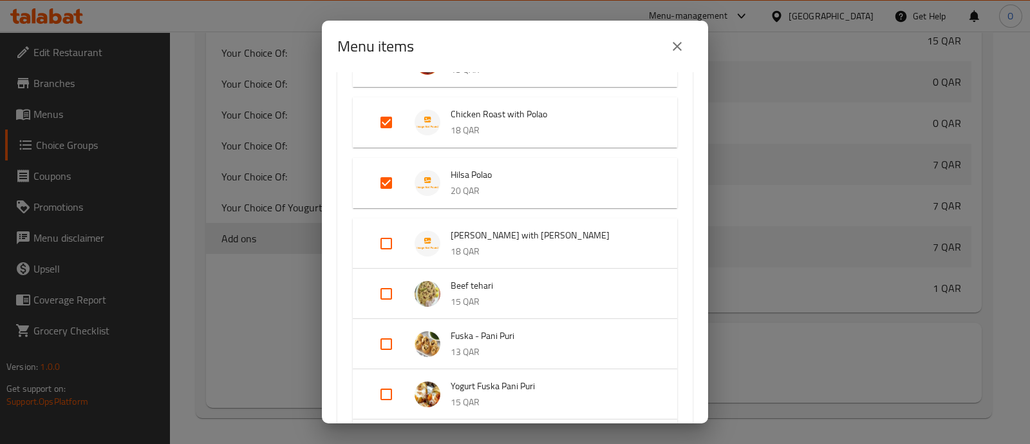
scroll to position [445, 0]
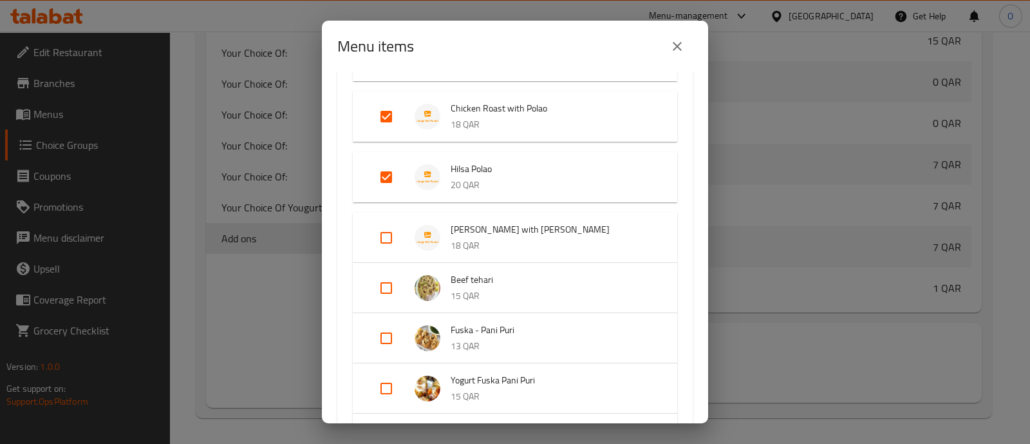
click at [388, 242] on input "Expand" at bounding box center [386, 237] width 31 height 31
checkbox input "true"
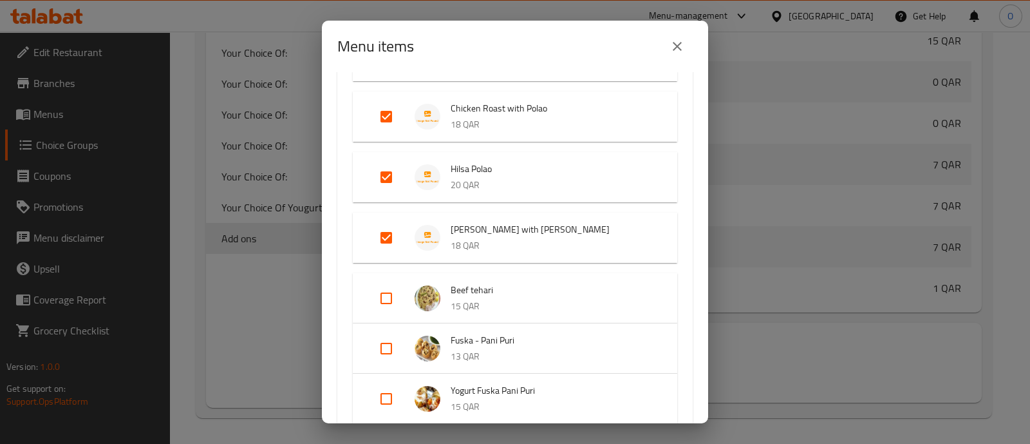
click at [382, 294] on input "Expand" at bounding box center [386, 298] width 31 height 31
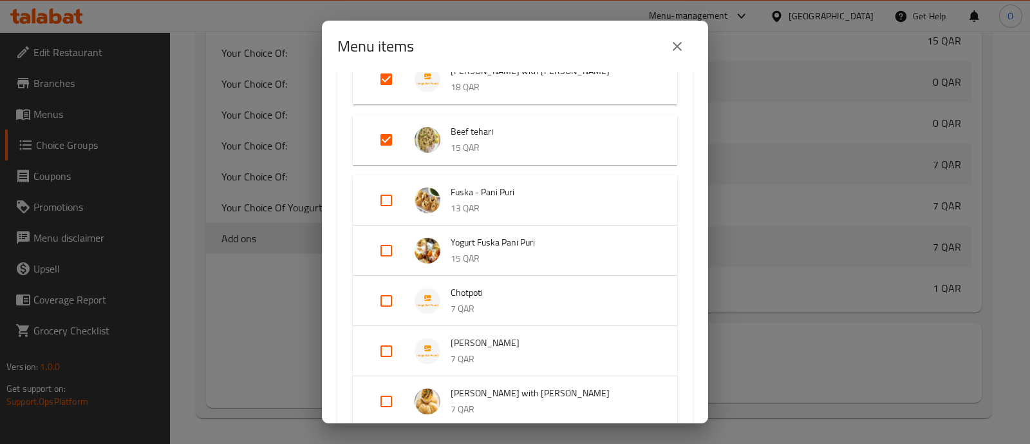
scroll to position [605, 0]
click at [389, 142] on input "Expand" at bounding box center [386, 138] width 31 height 31
checkbox input "false"
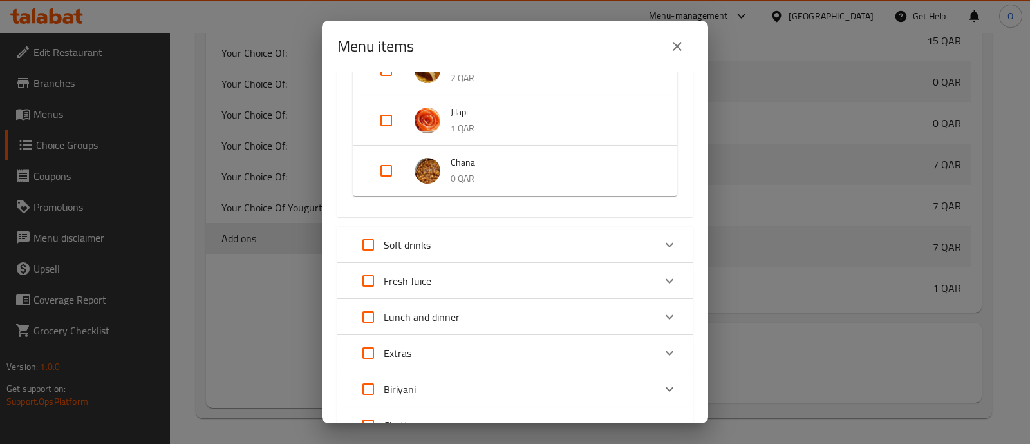
scroll to position [1529, 0]
click at [486, 306] on div "Lunch and dinner" at bounding box center [503, 314] width 301 height 31
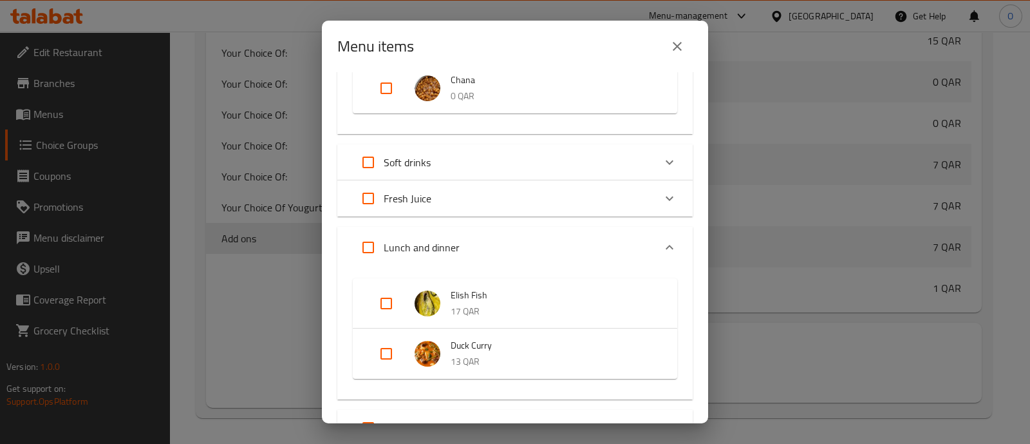
scroll to position [1649, 0]
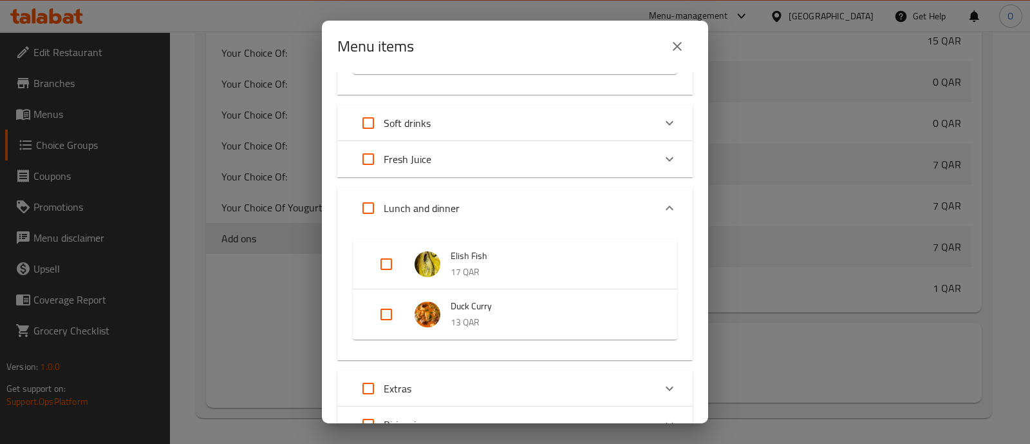
click at [390, 263] on input "Expand" at bounding box center [386, 264] width 31 height 31
checkbox input "true"
click at [390, 325] on input "Expand" at bounding box center [386, 324] width 31 height 31
checkbox input "true"
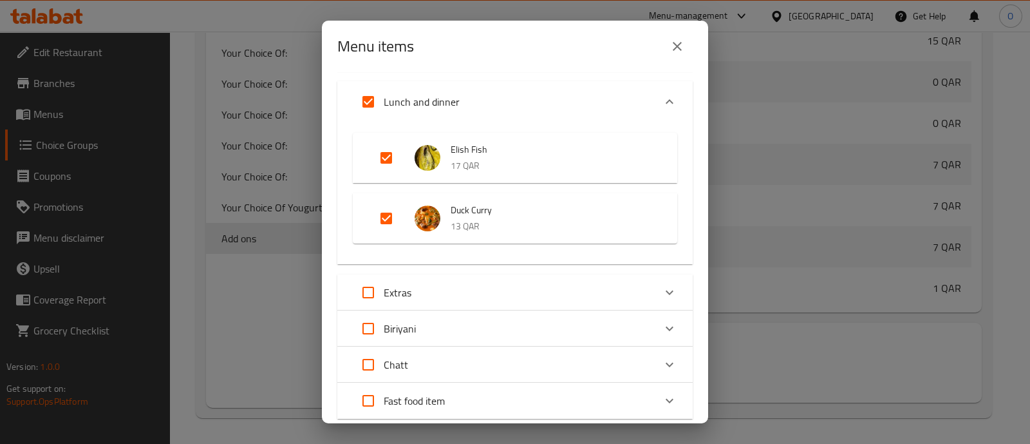
scroll to position [1825, 0]
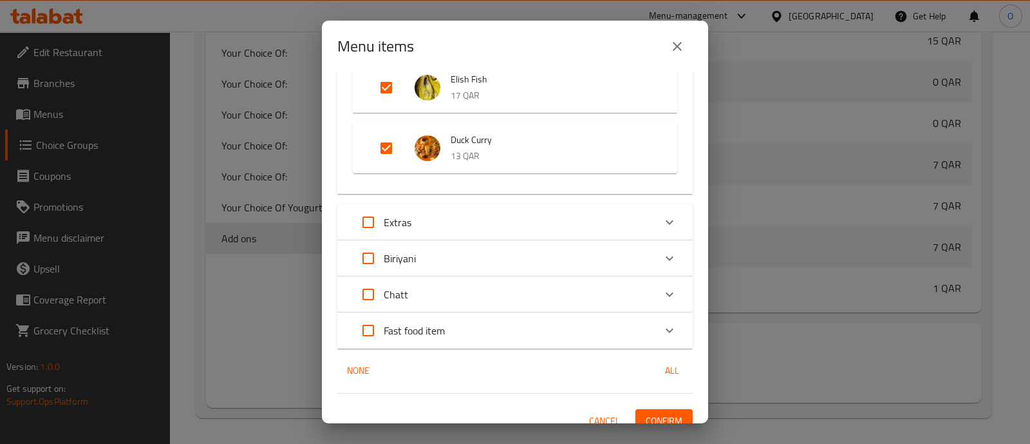
click at [480, 287] on div "Chatt" at bounding box center [503, 294] width 301 height 31
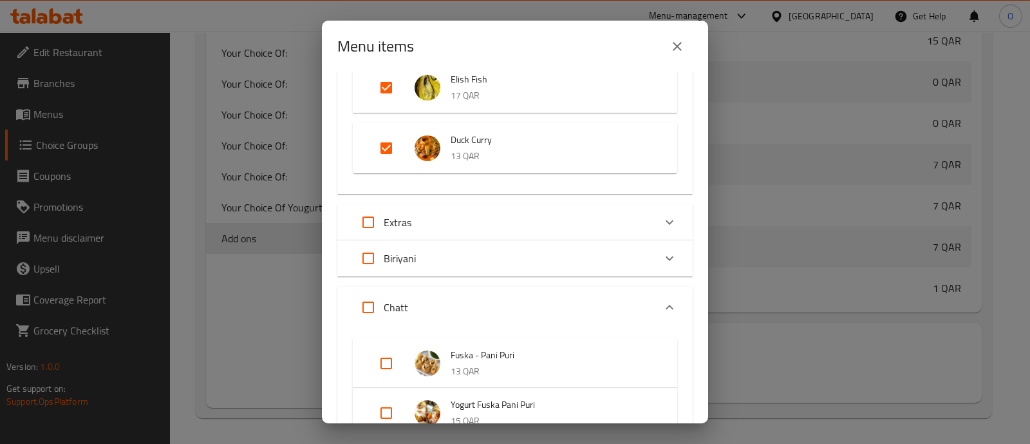
drag, startPoint x: 505, startPoint y: 265, endPoint x: 468, endPoint y: 263, distance: 36.8
click at [468, 263] on div "Biriyani" at bounding box center [503, 258] width 301 height 31
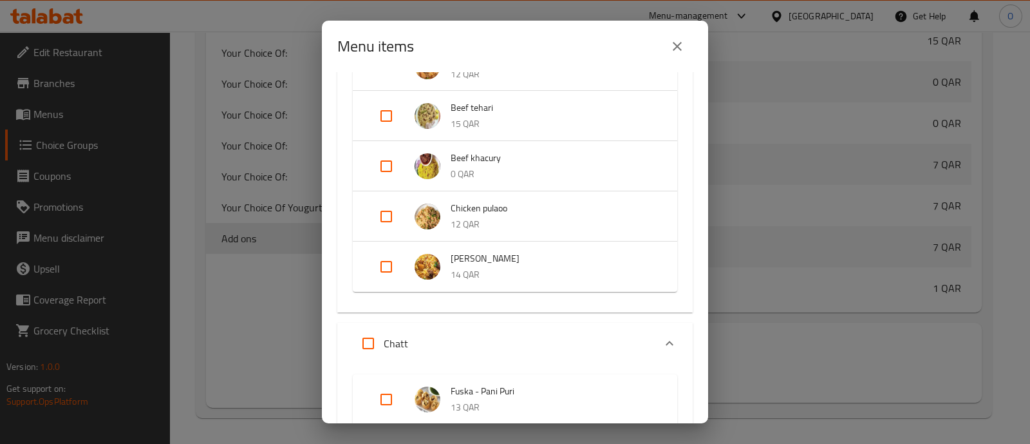
scroll to position [2085, 0]
click at [391, 210] on input "Expand" at bounding box center [386, 217] width 31 height 31
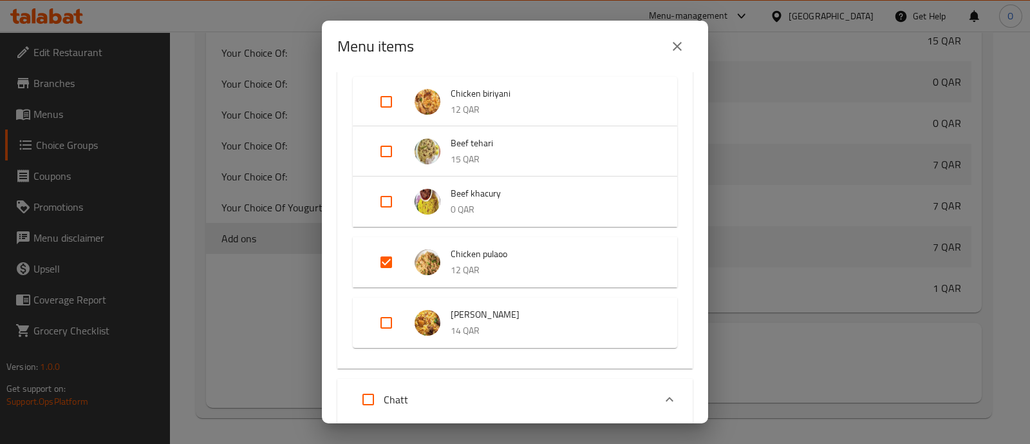
scroll to position [2049, 0]
click at [388, 264] on input "Expand" at bounding box center [386, 263] width 31 height 31
checkbox input "false"
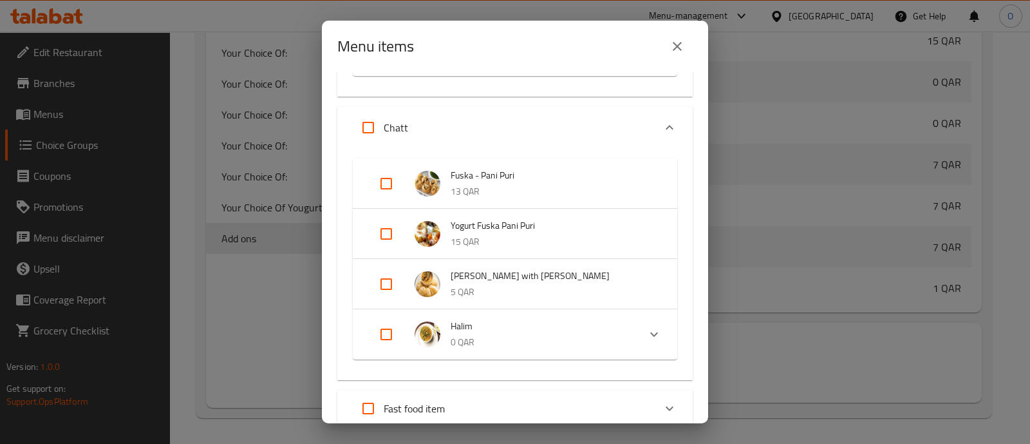
scroll to position [2392, 0]
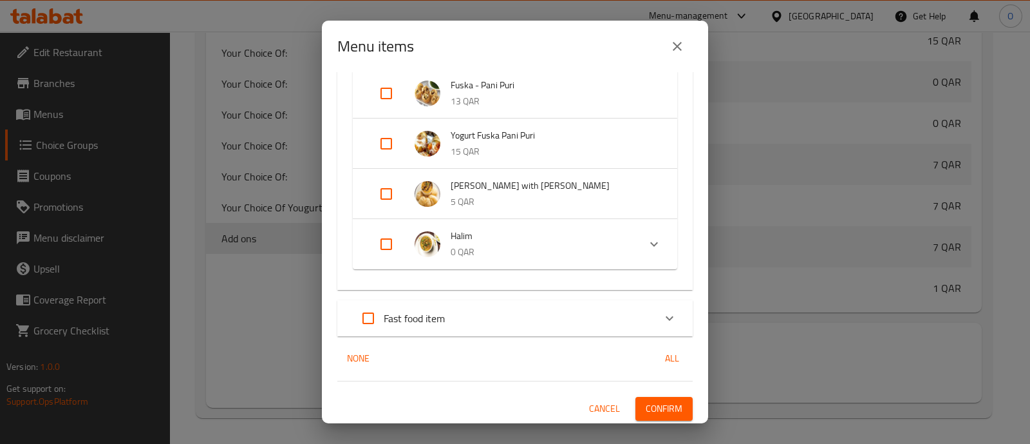
drag, startPoint x: 614, startPoint y: 328, endPoint x: 576, endPoint y: 319, distance: 38.6
click at [576, 319] on div "Fast food item" at bounding box center [503, 318] width 301 height 31
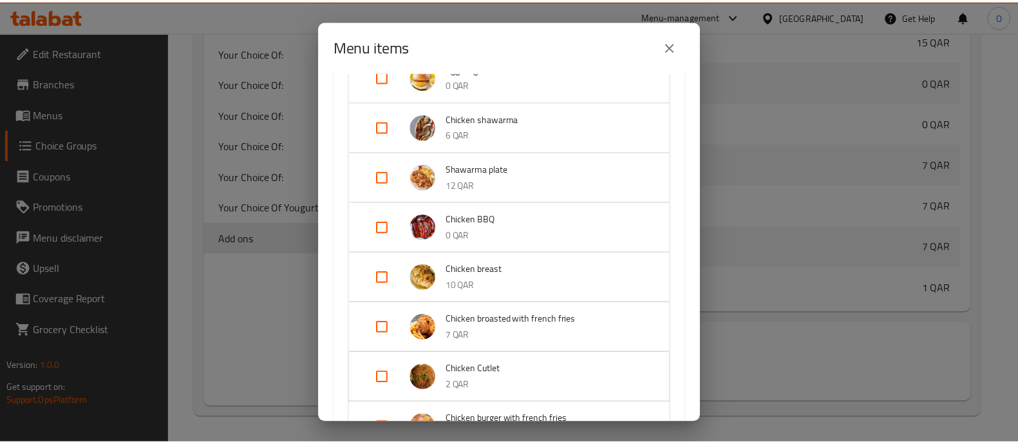
scroll to position [2981, 0]
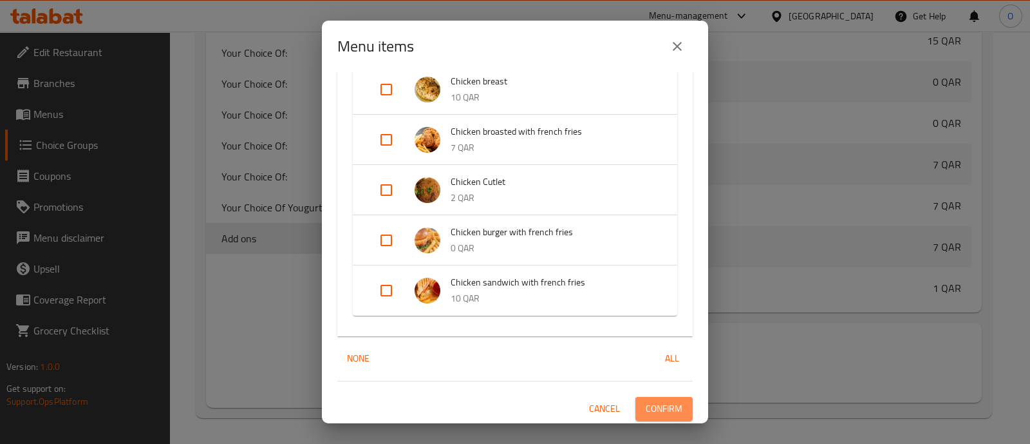
click at [650, 401] on span "Confirm" at bounding box center [664, 409] width 37 height 16
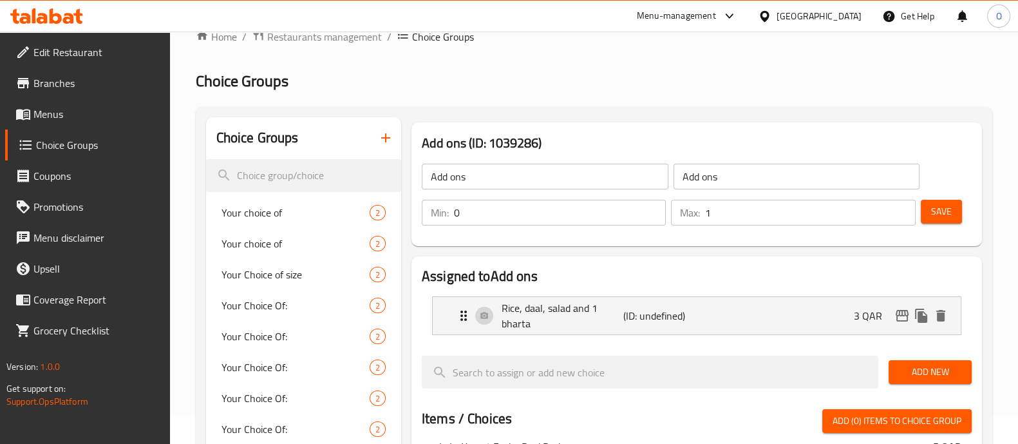
scroll to position [51, 0]
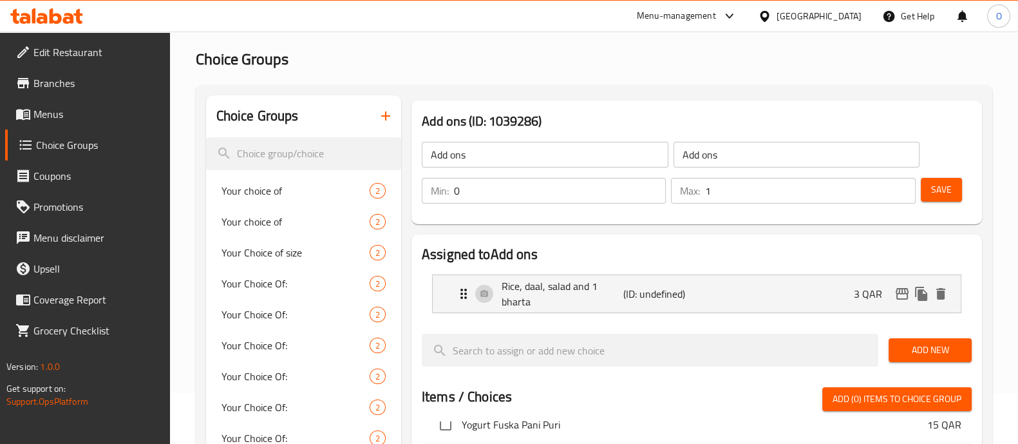
click at [944, 191] on span "Save" at bounding box center [941, 190] width 21 height 16
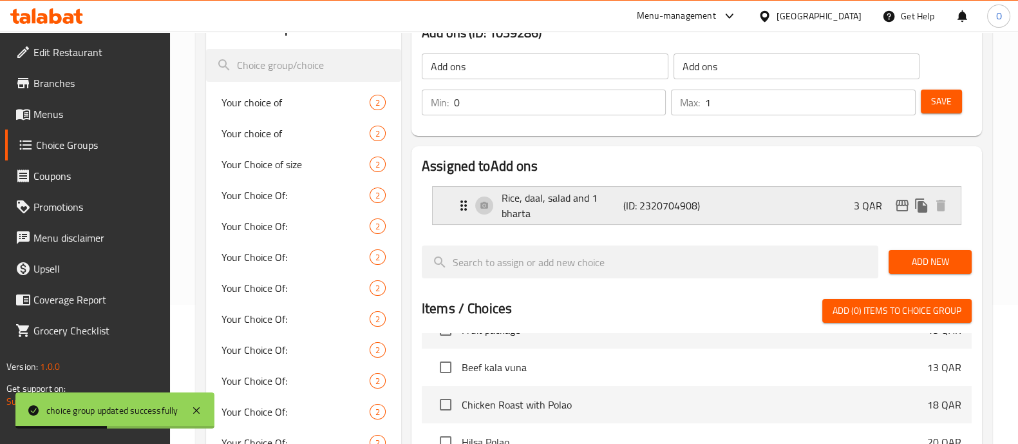
scroll to position [133, 0]
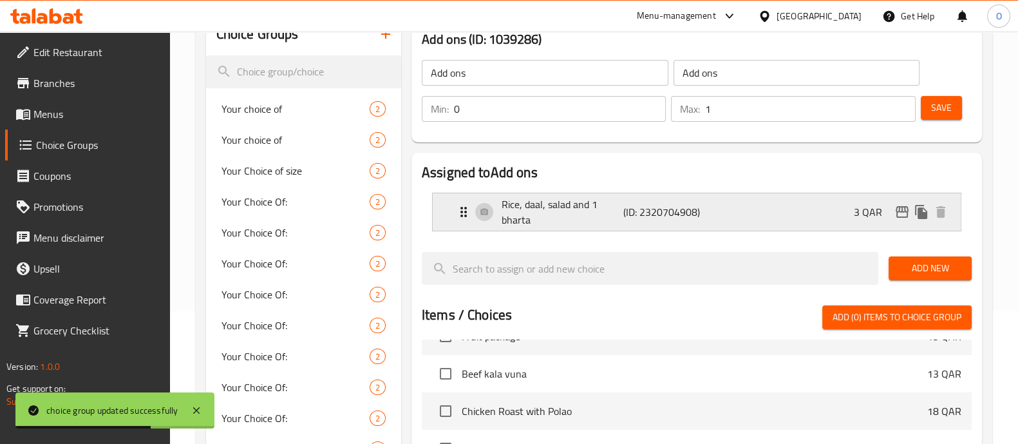
click at [824, 207] on div "Rice, daal, salad and 1 bharta (ID: 2320704908) 3 QAR" at bounding box center [700, 211] width 489 height 37
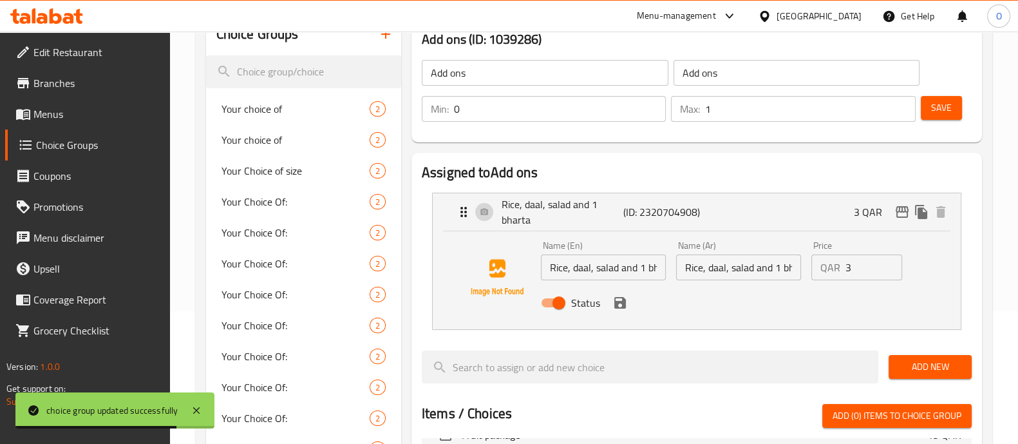
click at [625, 309] on icon "save" at bounding box center [619, 302] width 15 height 15
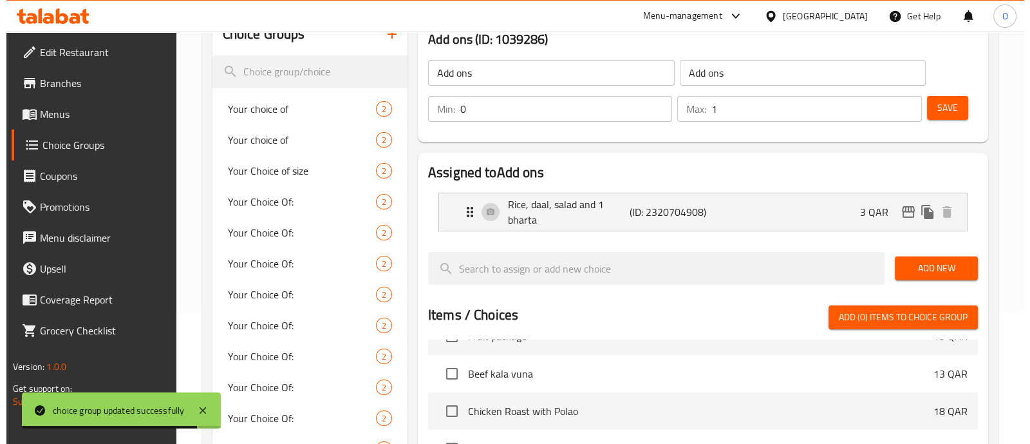
scroll to position [436, 0]
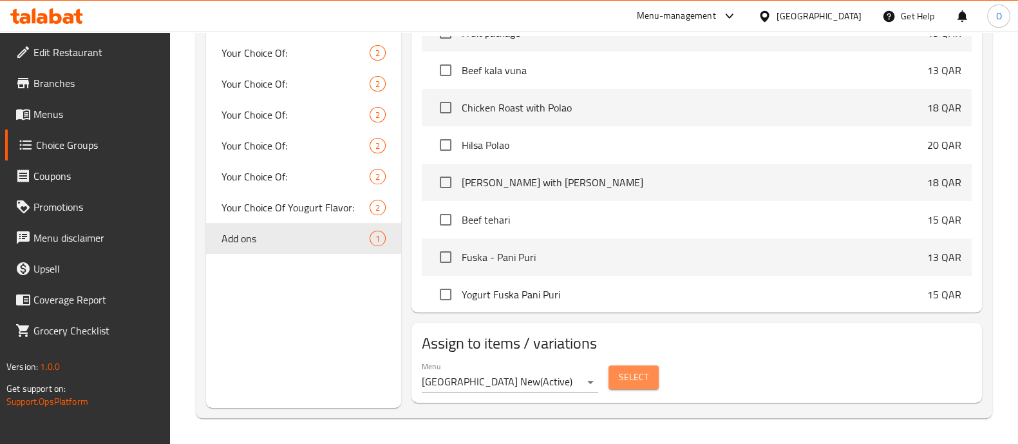
click at [631, 372] on span "Select" at bounding box center [634, 377] width 30 height 16
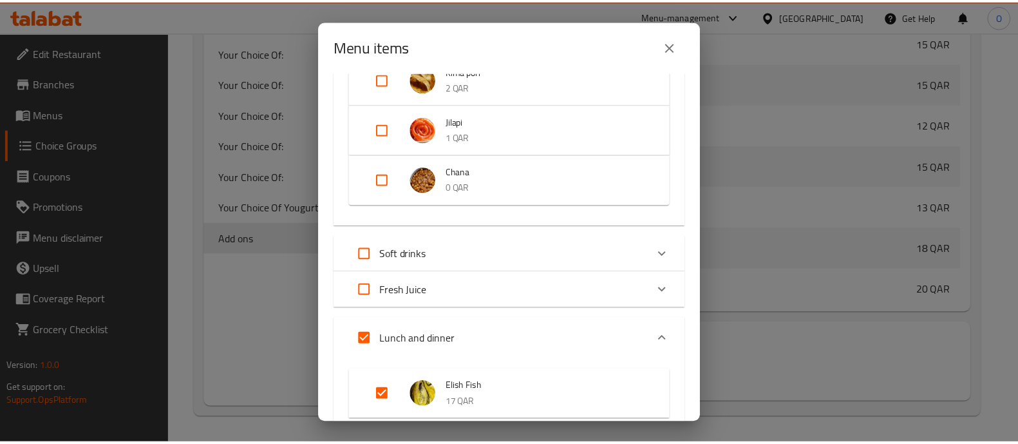
scroll to position [3130, 0]
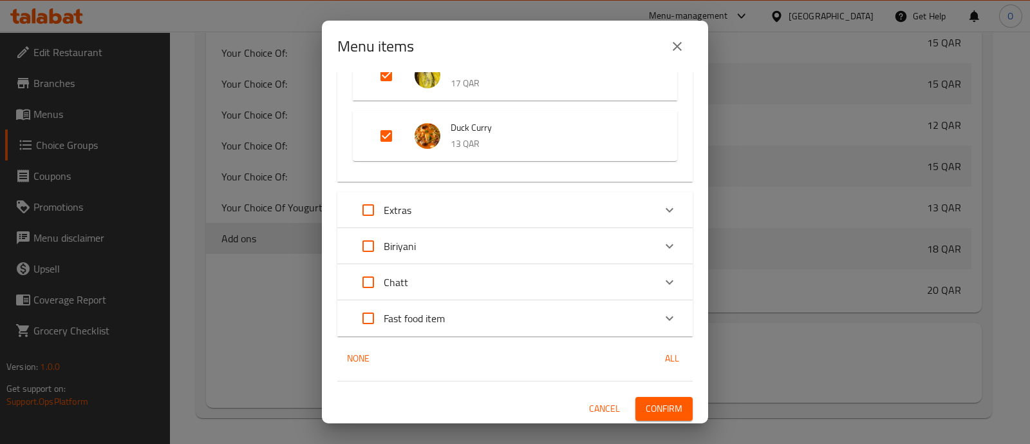
click at [646, 411] on span "Confirm" at bounding box center [664, 409] width 37 height 16
